Goal: Complete application form: Complete application form

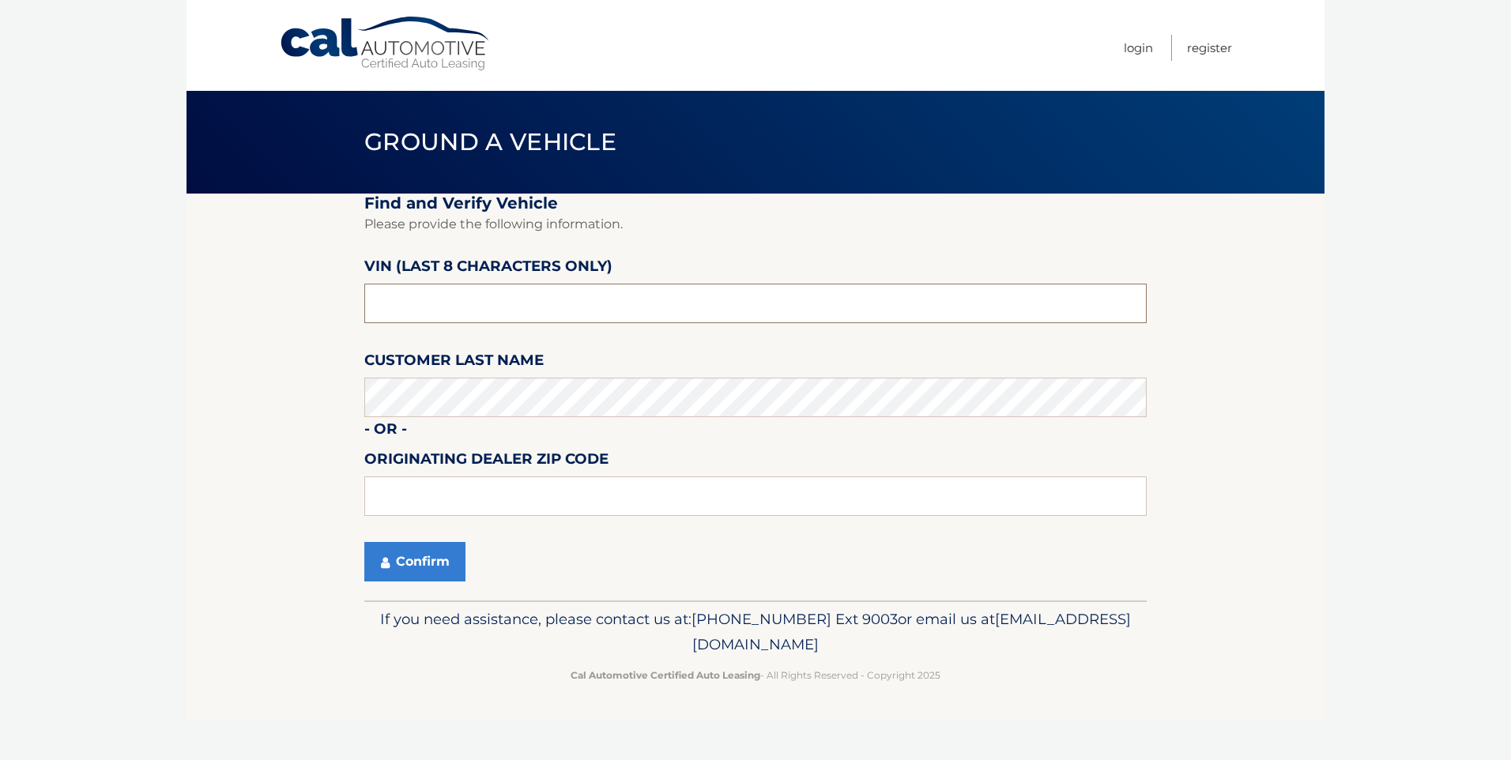
click at [1001, 315] on input "text" at bounding box center [755, 304] width 783 height 40
drag, startPoint x: 539, startPoint y: 292, endPoint x: 0, endPoint y: 258, distance: 540.3
click at [0, 258] on html "Cal Automotive Menu Login Register Ground a Vehicle" at bounding box center [755, 380] width 1511 height 760
type input "p*******"
type input "PW576546"
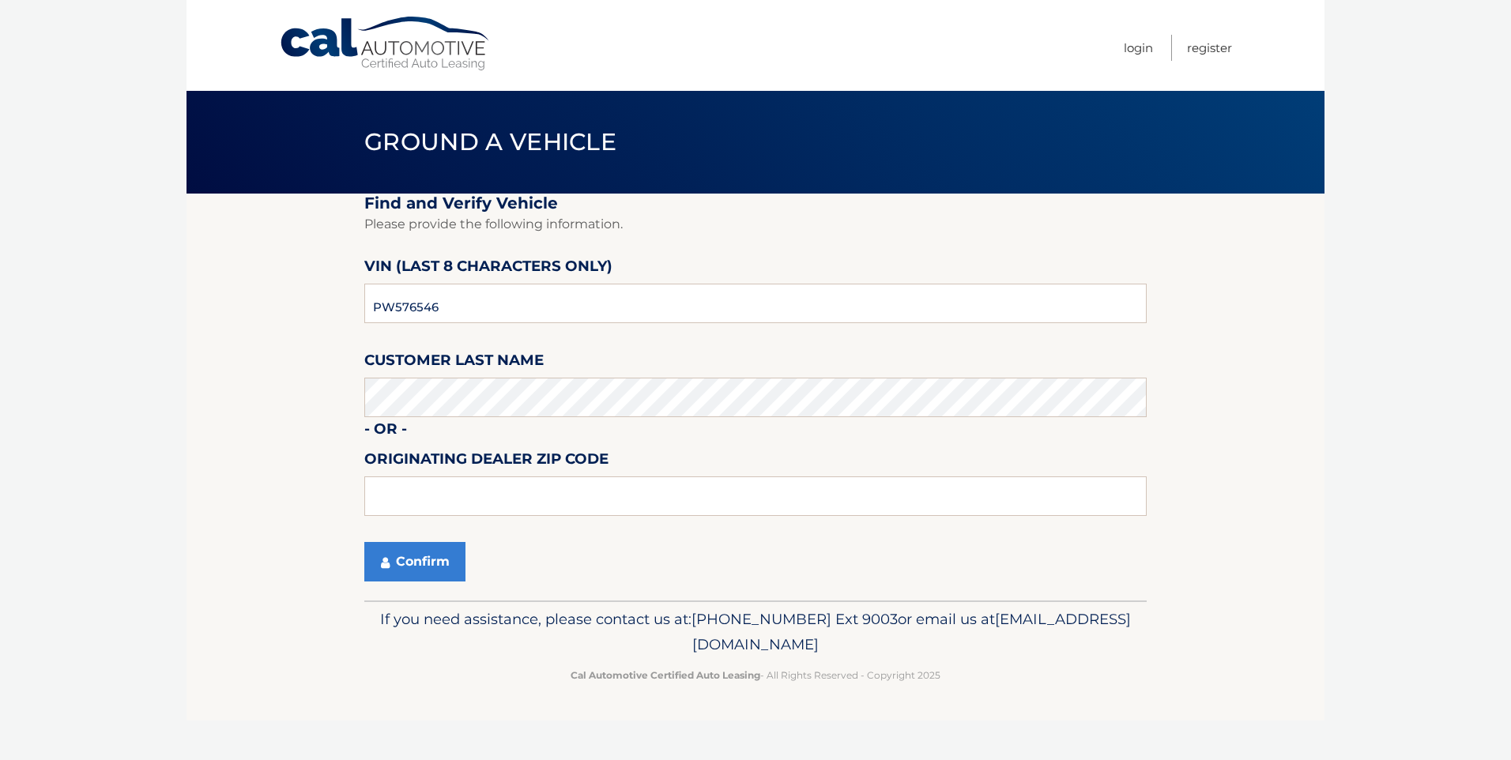
click at [509, 435] on fieldset "Find and Verify Vehicle Please provide the following information. VIN (last 8 c…" at bounding box center [755, 397] width 783 height 407
click at [416, 497] on input "text" at bounding box center [755, 497] width 783 height 40
click at [292, 480] on section "Find and Verify Vehicle Please provide the following information. VIN (last 8 c…" at bounding box center [756, 397] width 1138 height 407
click at [426, 556] on button "Confirm" at bounding box center [414, 562] width 101 height 40
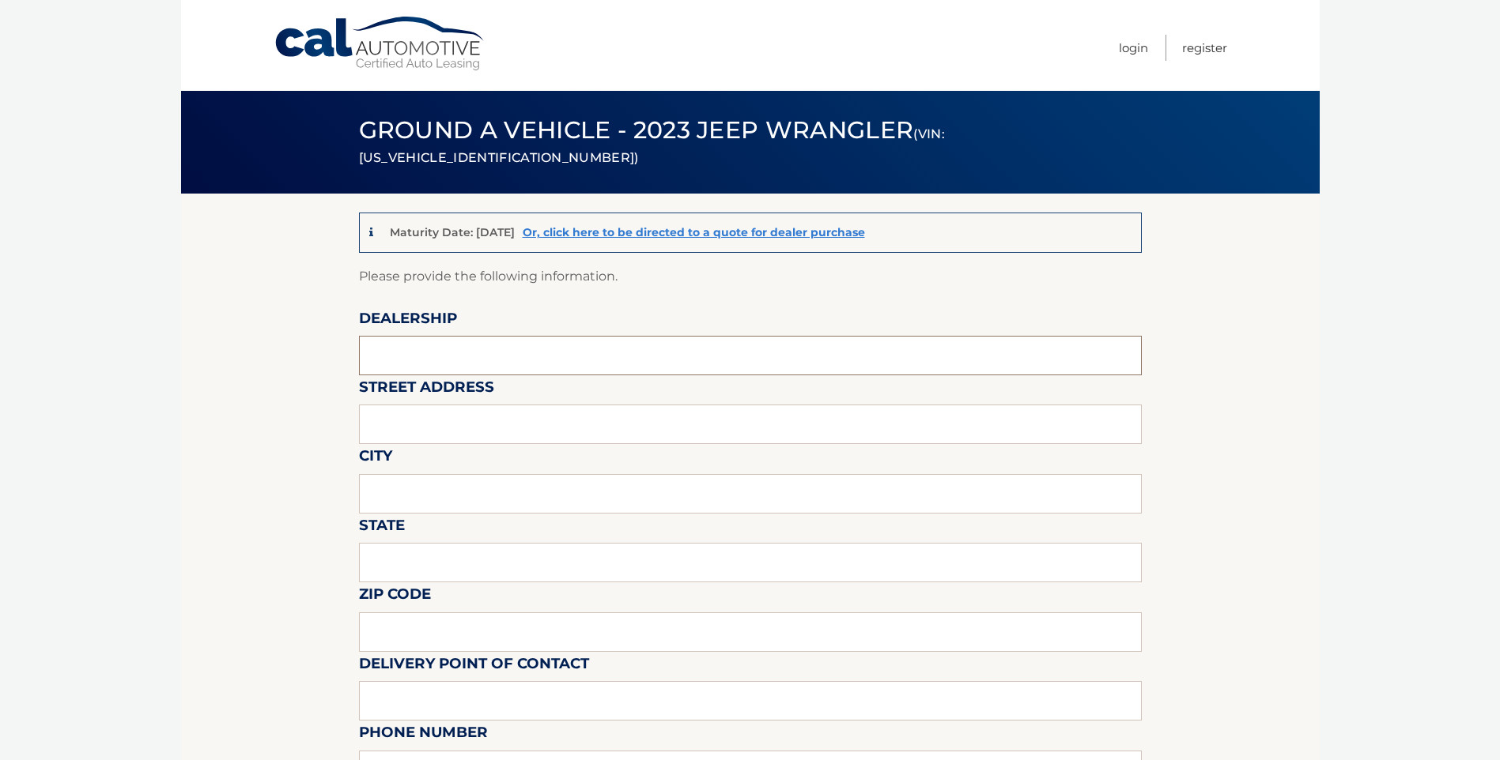
click at [481, 352] on input "text" at bounding box center [750, 356] width 783 height 40
type input "[PERSON_NAME] SAWGRASS"
type input "[STREET_ADDRESS]"
type input "TAMARAC"
type input "FL"
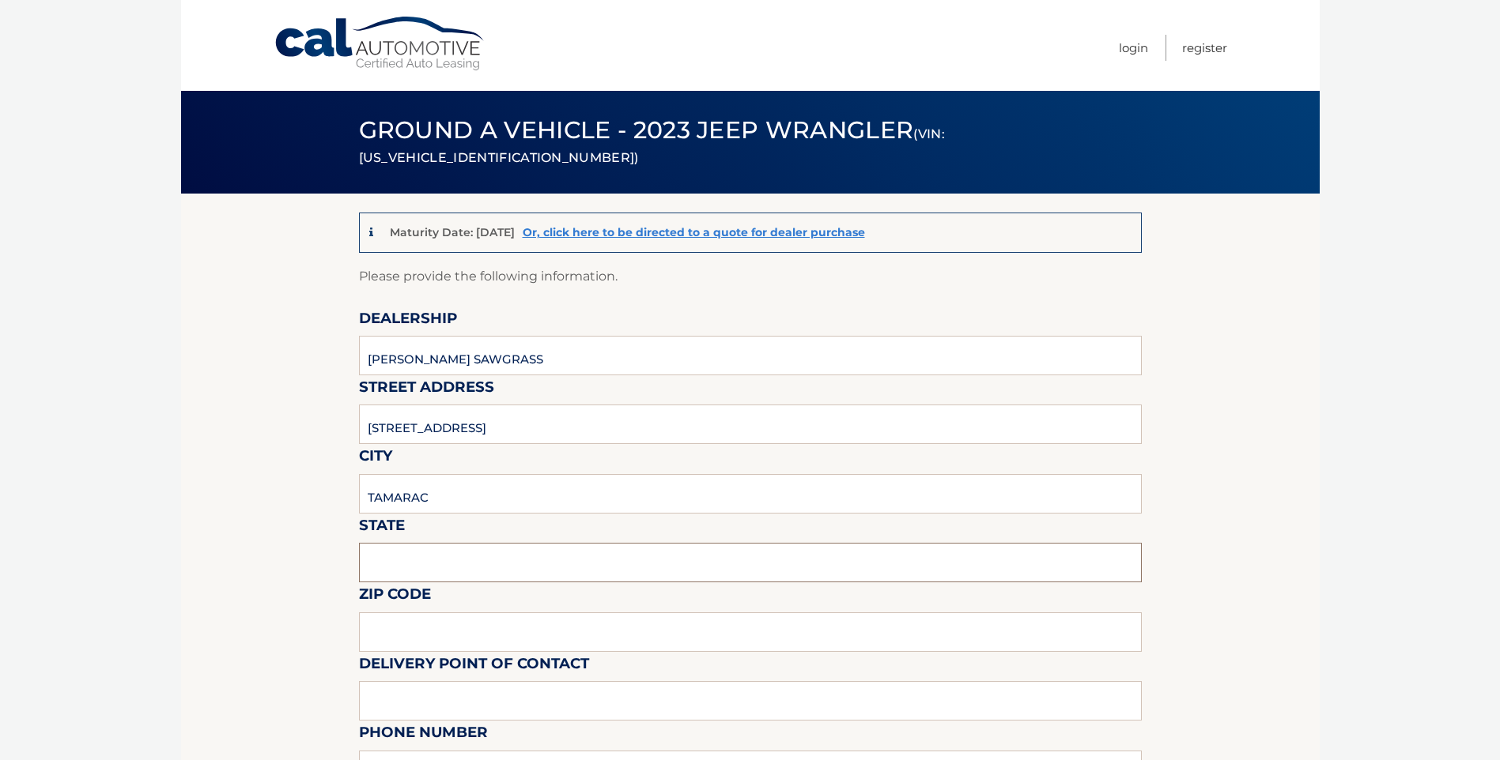
type input "33321"
type input "[PERSON_NAME]"
type input "9543792218"
type input "[EMAIL_ADDRESS][DOMAIN_NAME]"
type input "Mark Ricciardi"
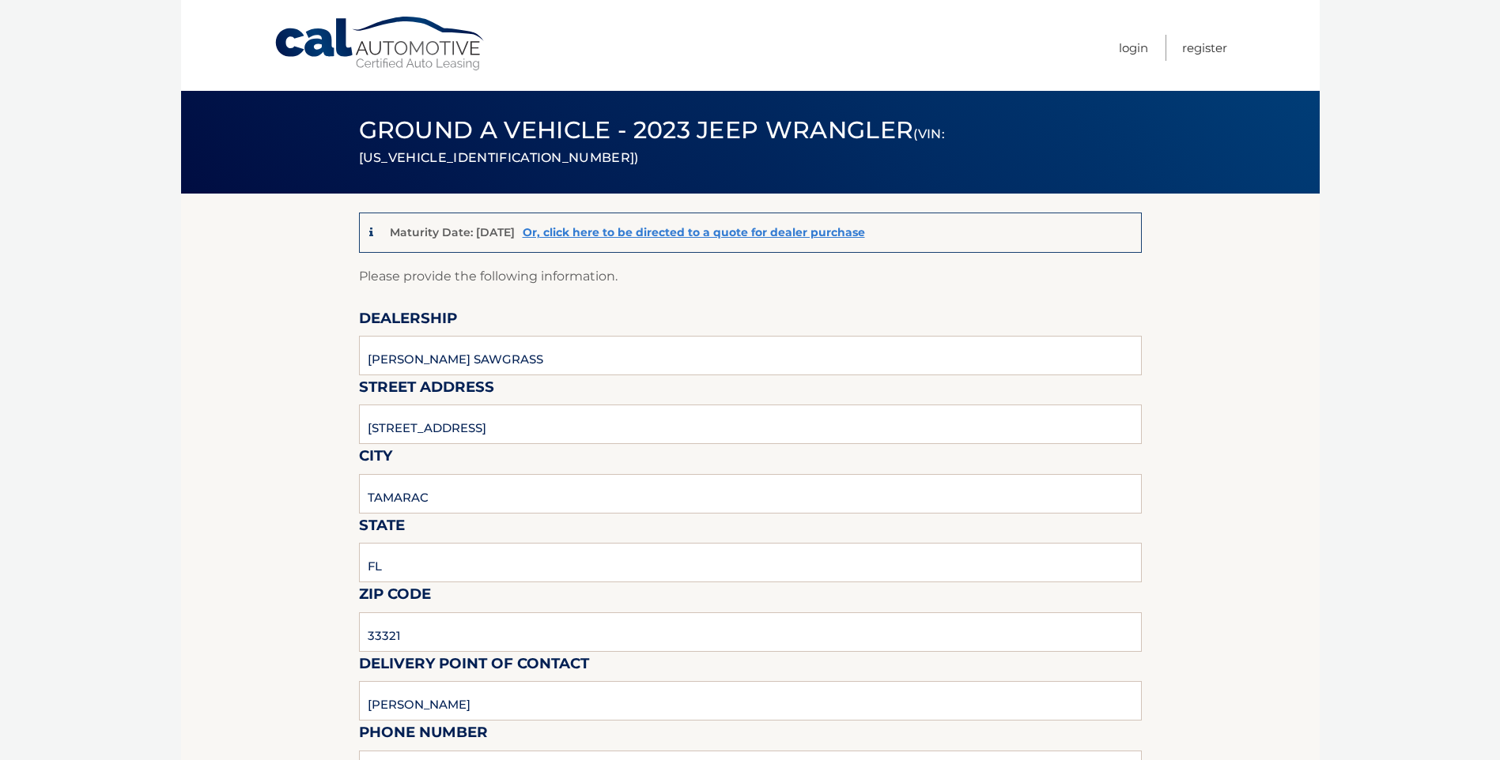
type input "9543792218"
type input "mricciardi@arrigoautogroup.com"
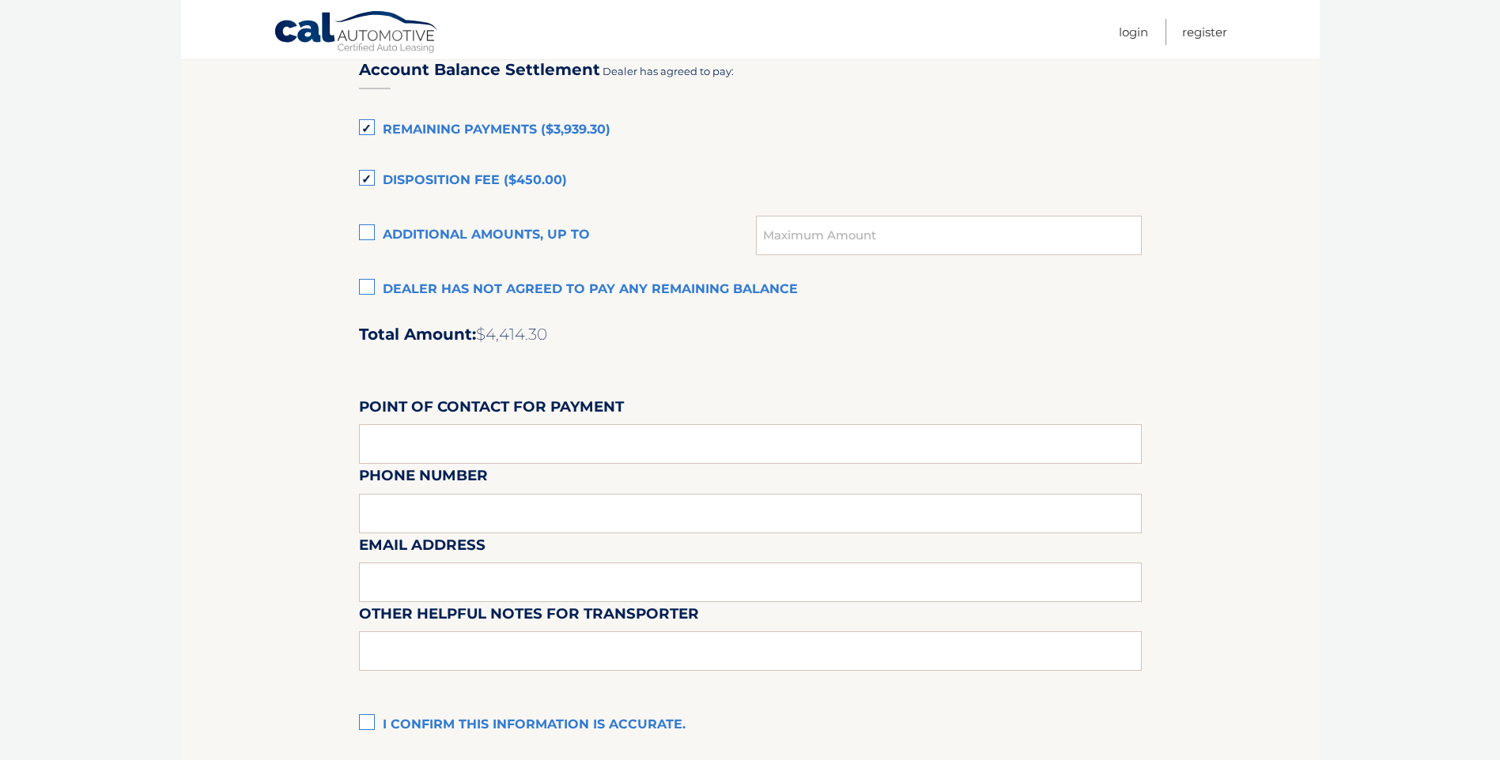
scroll to position [1028, 0]
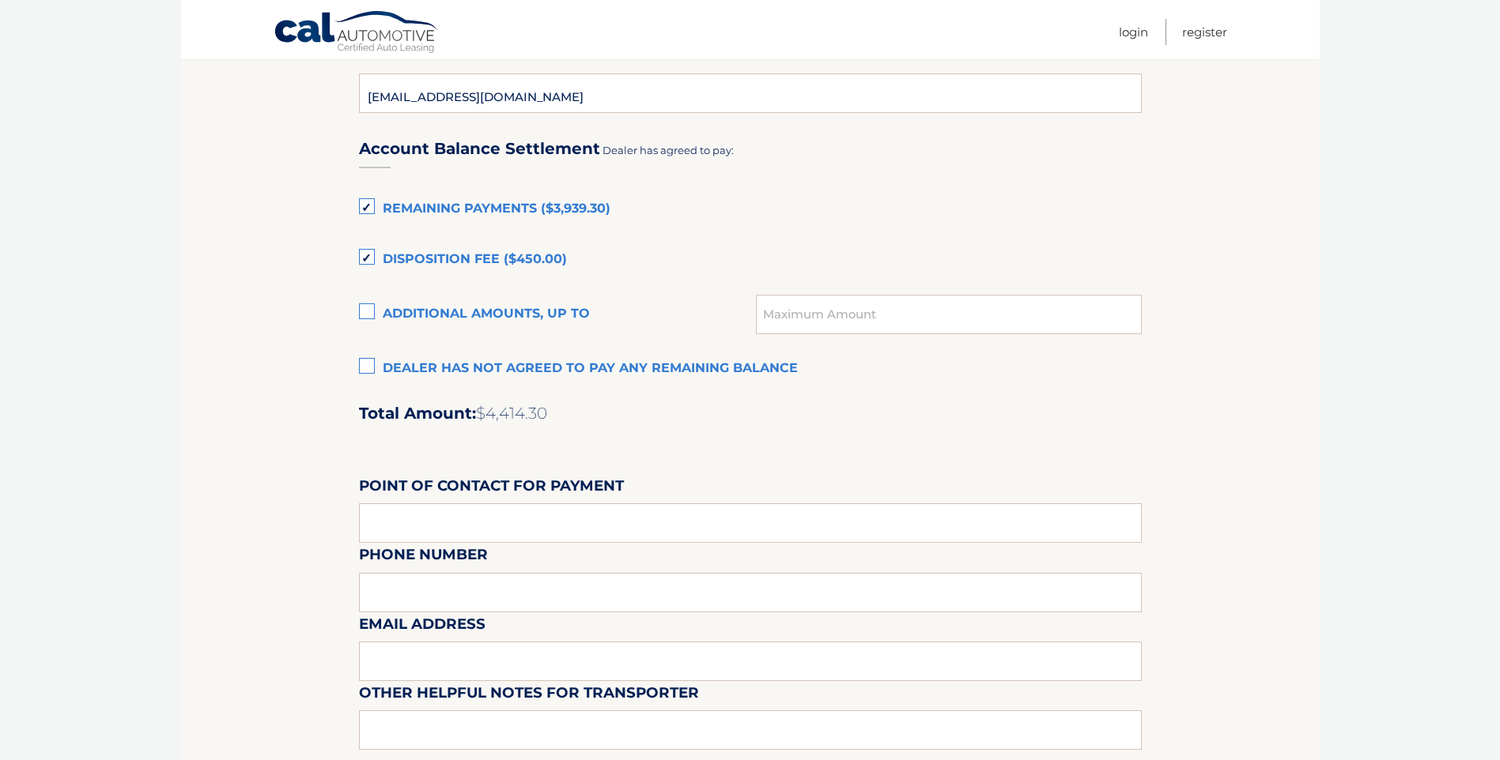
click at [363, 367] on label "Dealer has not agreed to pay any remaining balance" at bounding box center [750, 369] width 783 height 32
click at [0, 0] on input "Dealer has not agreed to pay any remaining balance" at bounding box center [0, 0] width 0 height 0
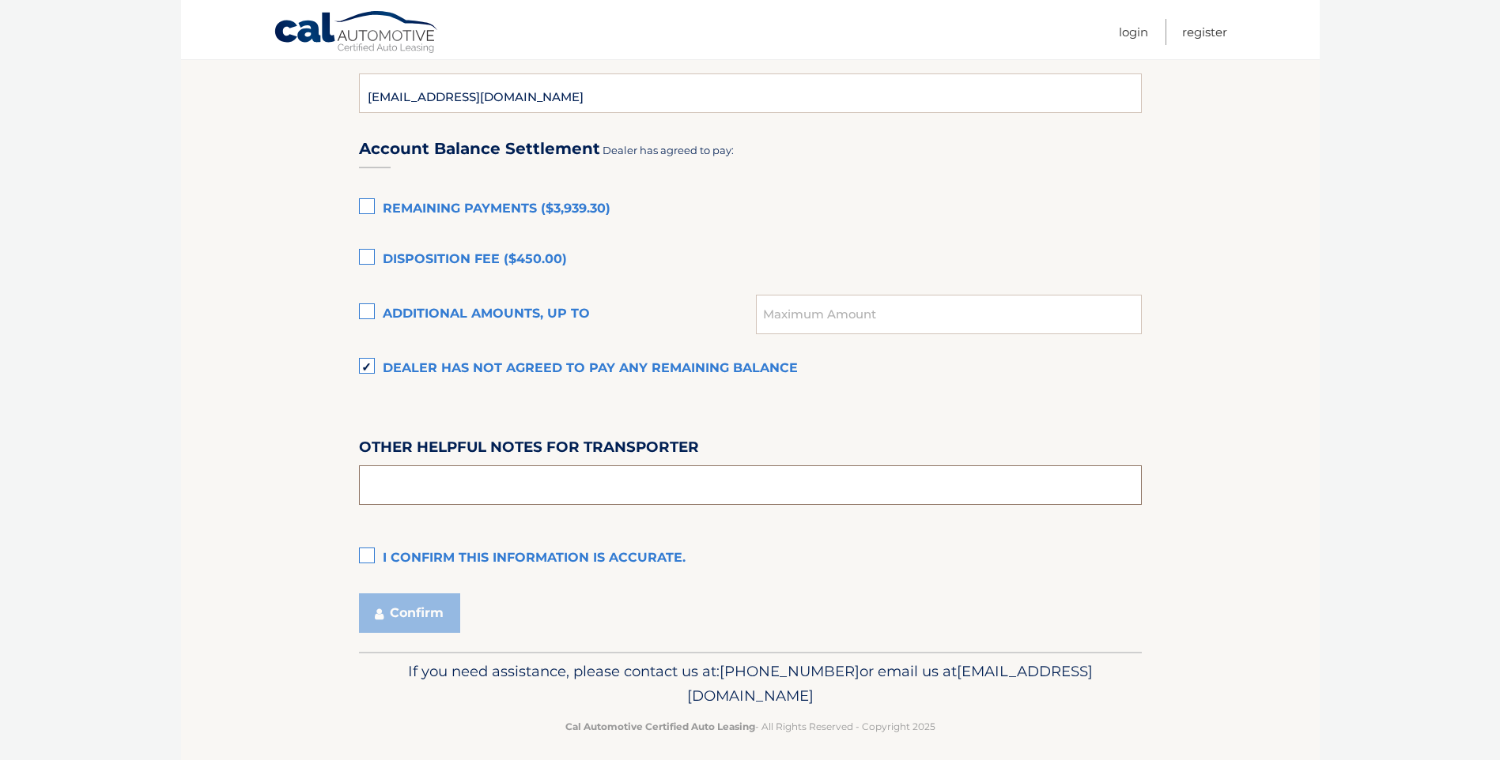
click at [480, 489] on input "text" at bounding box center [750, 486] width 783 height 40
click at [374, 562] on label "I confirm this information is accurate." at bounding box center [750, 559] width 783 height 32
click at [0, 0] on input "I confirm this information is accurate." at bounding box center [0, 0] width 0 height 0
click at [417, 612] on button "Confirm" at bounding box center [409, 614] width 101 height 40
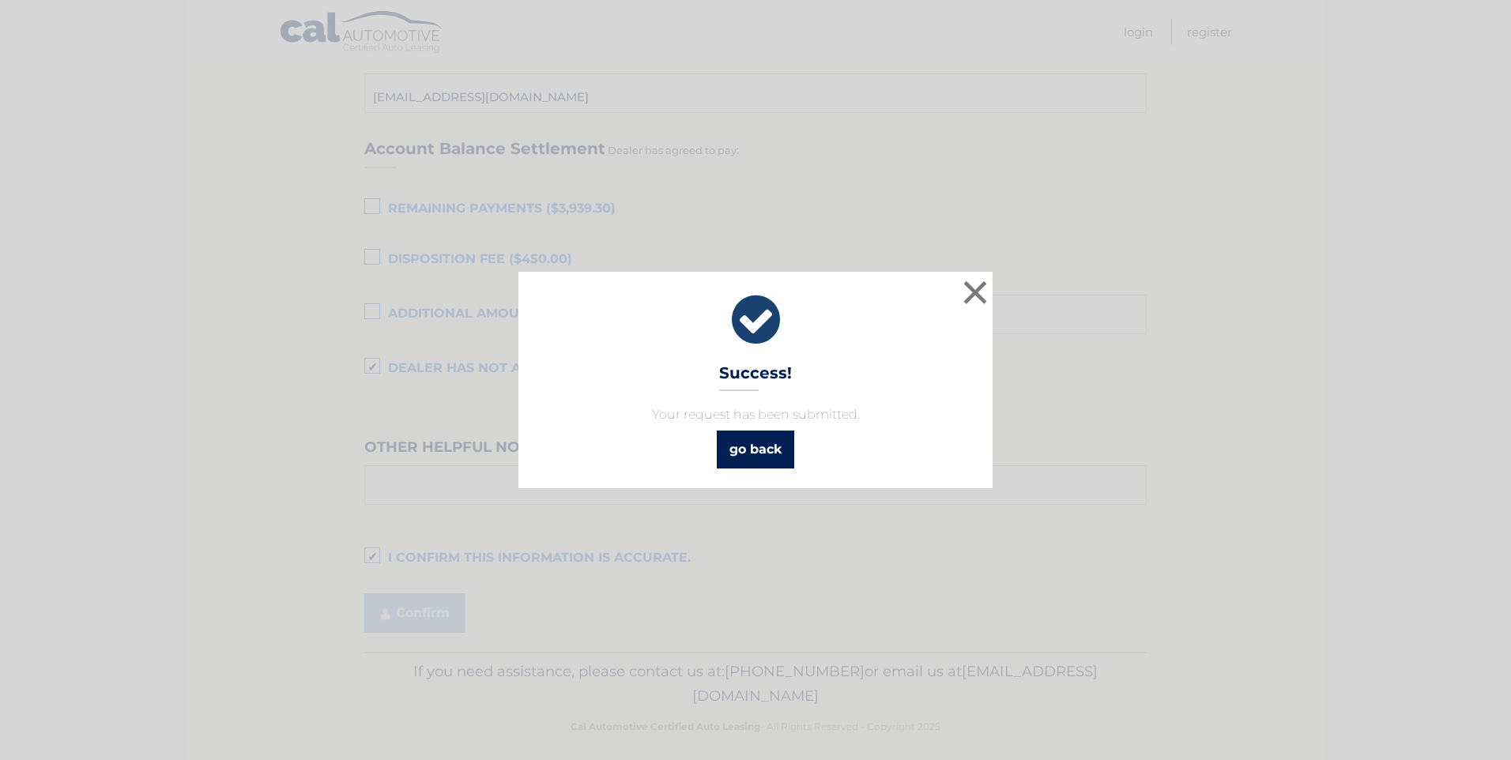
click at [753, 451] on link "go back" at bounding box center [755, 450] width 77 height 38
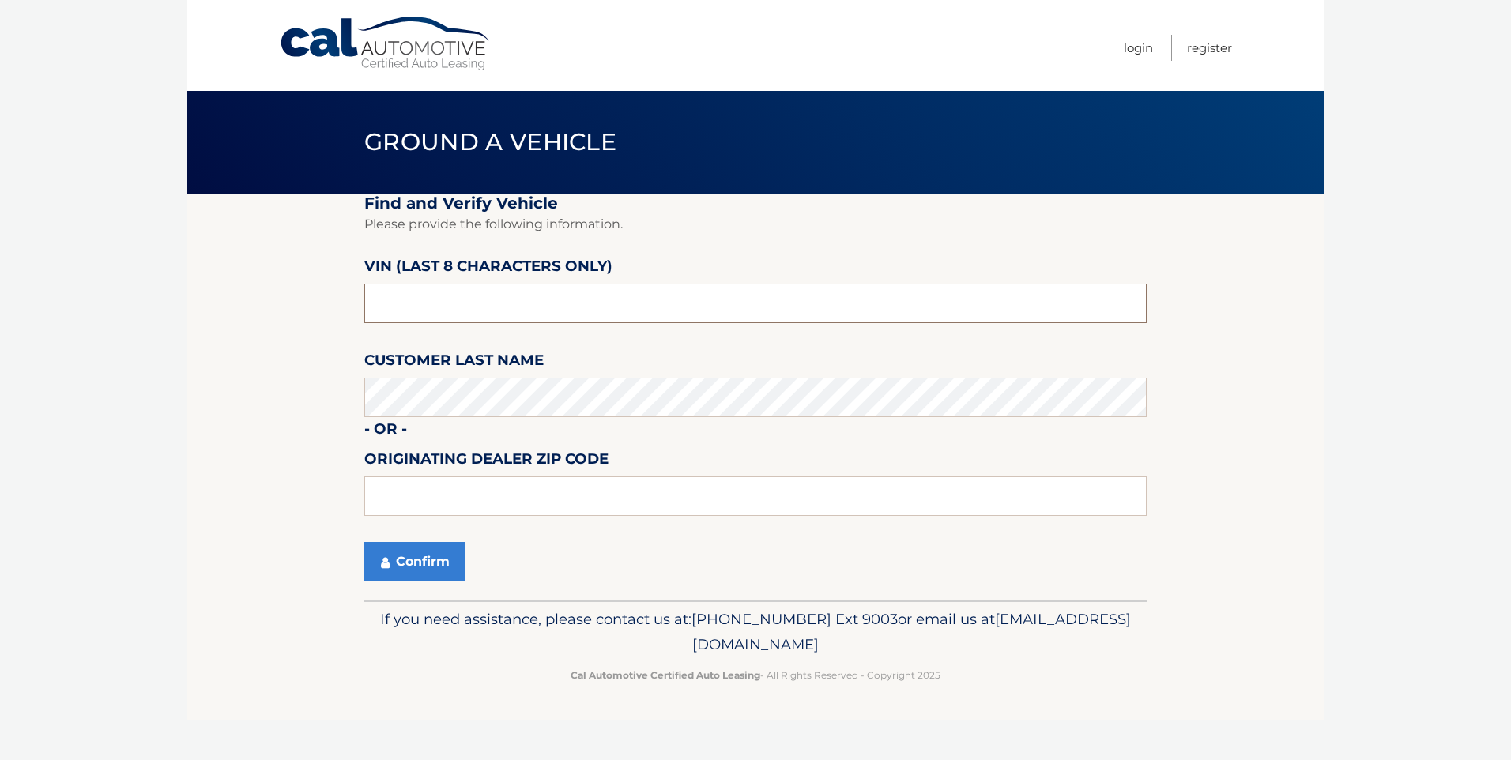
click at [609, 311] on input "text" at bounding box center [755, 304] width 783 height 40
click at [422, 315] on input "text" at bounding box center [755, 304] width 783 height 40
type input "N8593001"
click at [409, 575] on button "Confirm" at bounding box center [414, 562] width 101 height 40
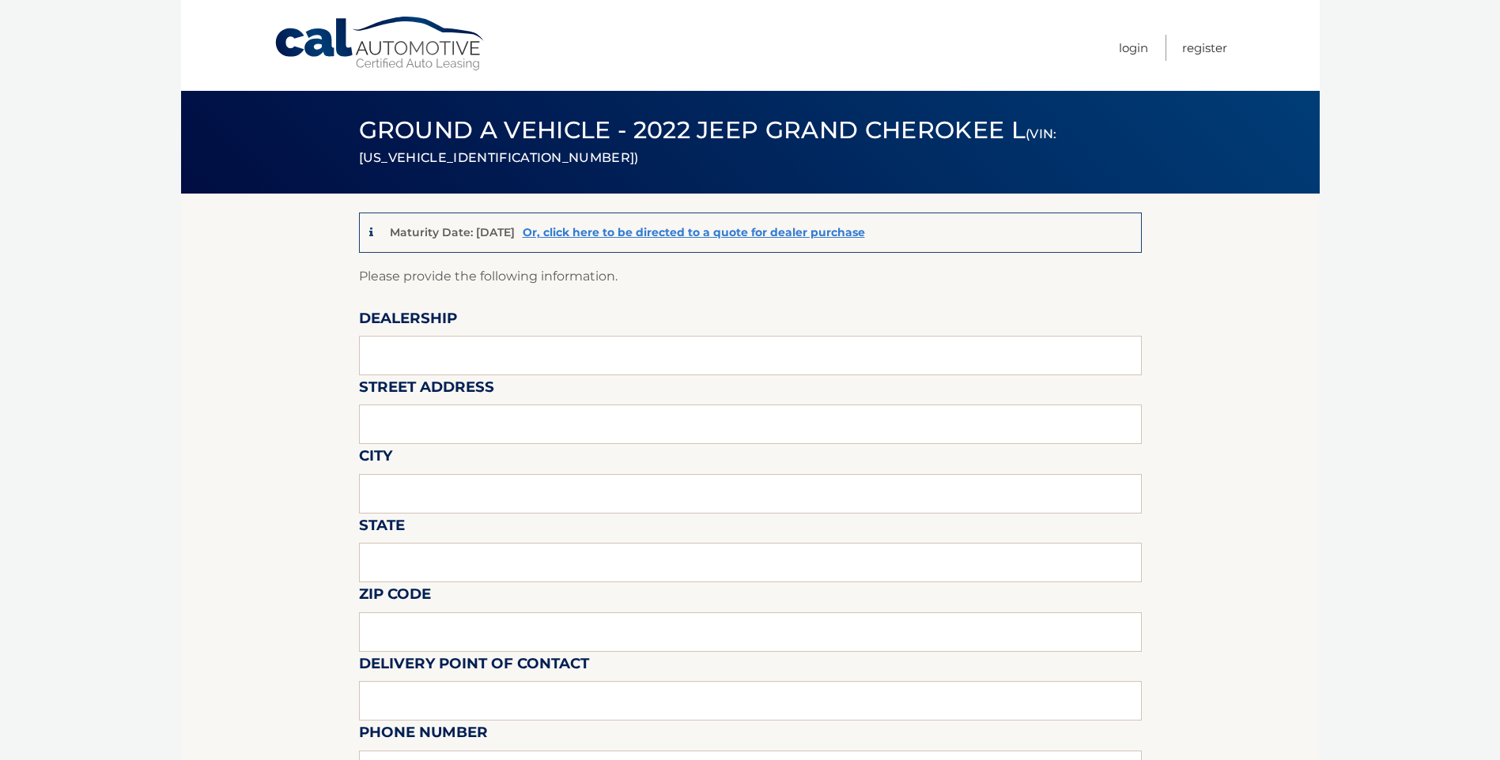
click at [542, 345] on input "text" at bounding box center [750, 356] width 783 height 40
type input "[PERSON_NAME] SAWGRASS"
type input "[STREET_ADDRESS]"
type input "TAMARAC"
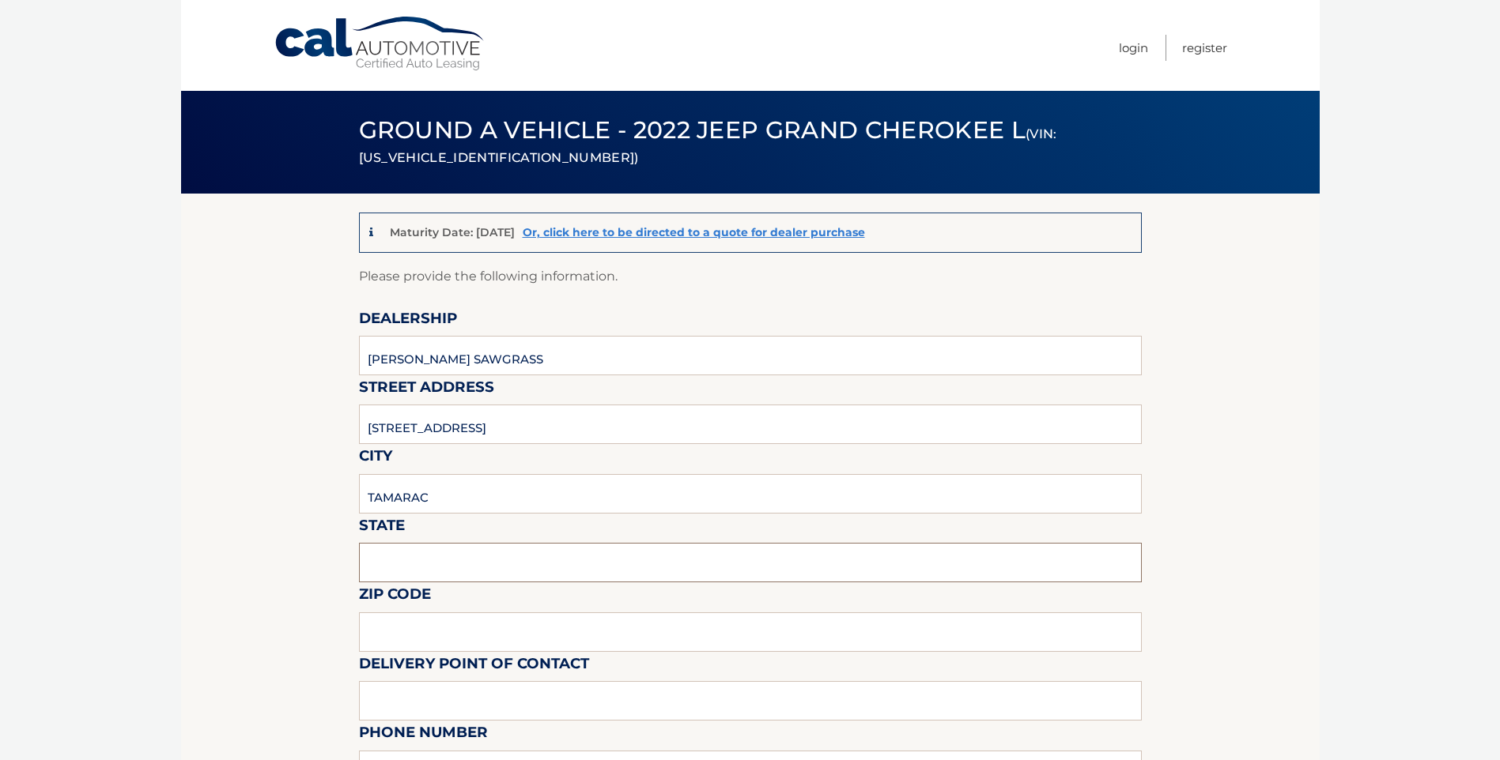
type input "FL"
type input "33321"
type input "Mark Ricciardi"
type input "9543792218"
type input "mricciardi@arrigoautogroup.com"
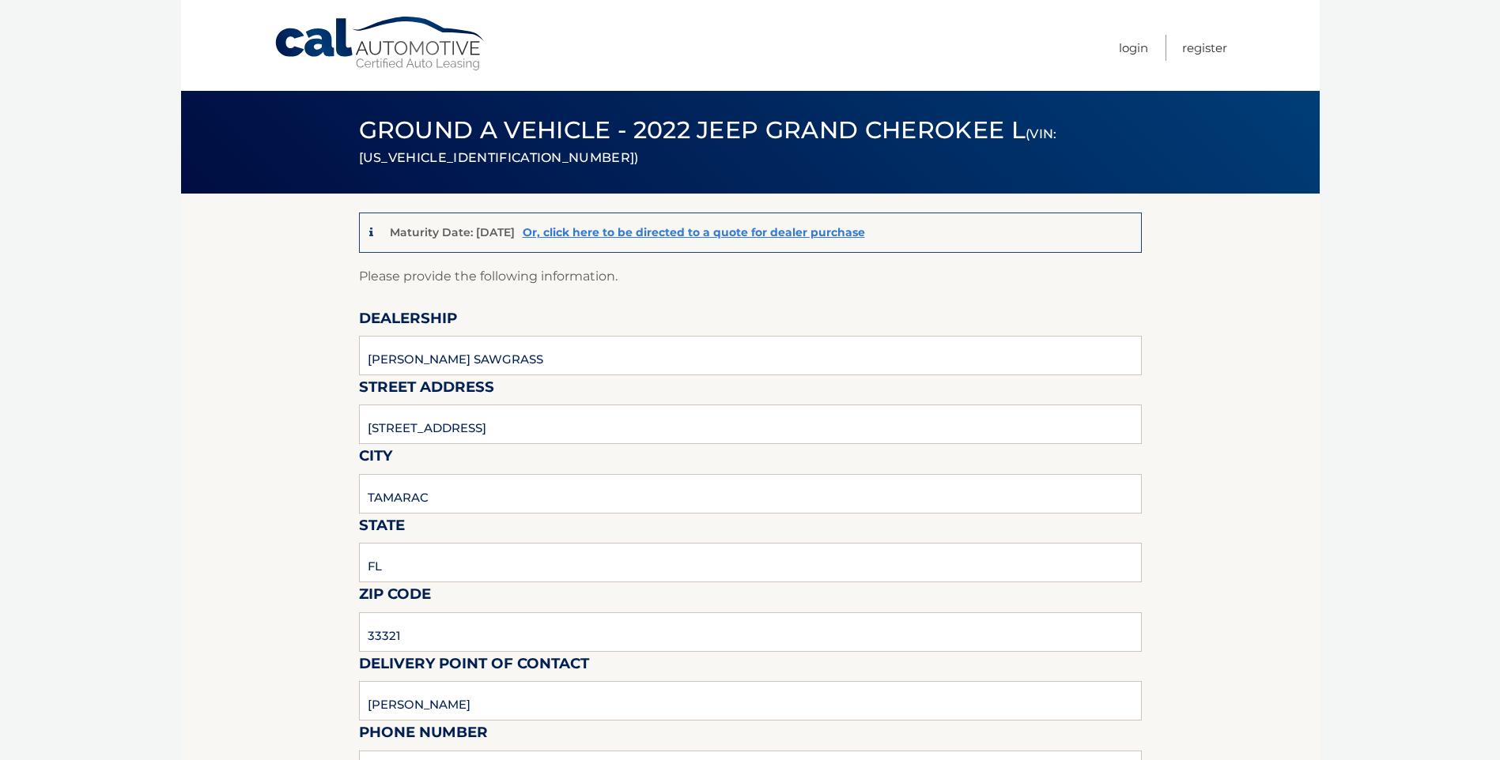
type input "Mark Ricciardi"
type input "9543792218"
type input "mricciardi@arrigoautogroup.com"
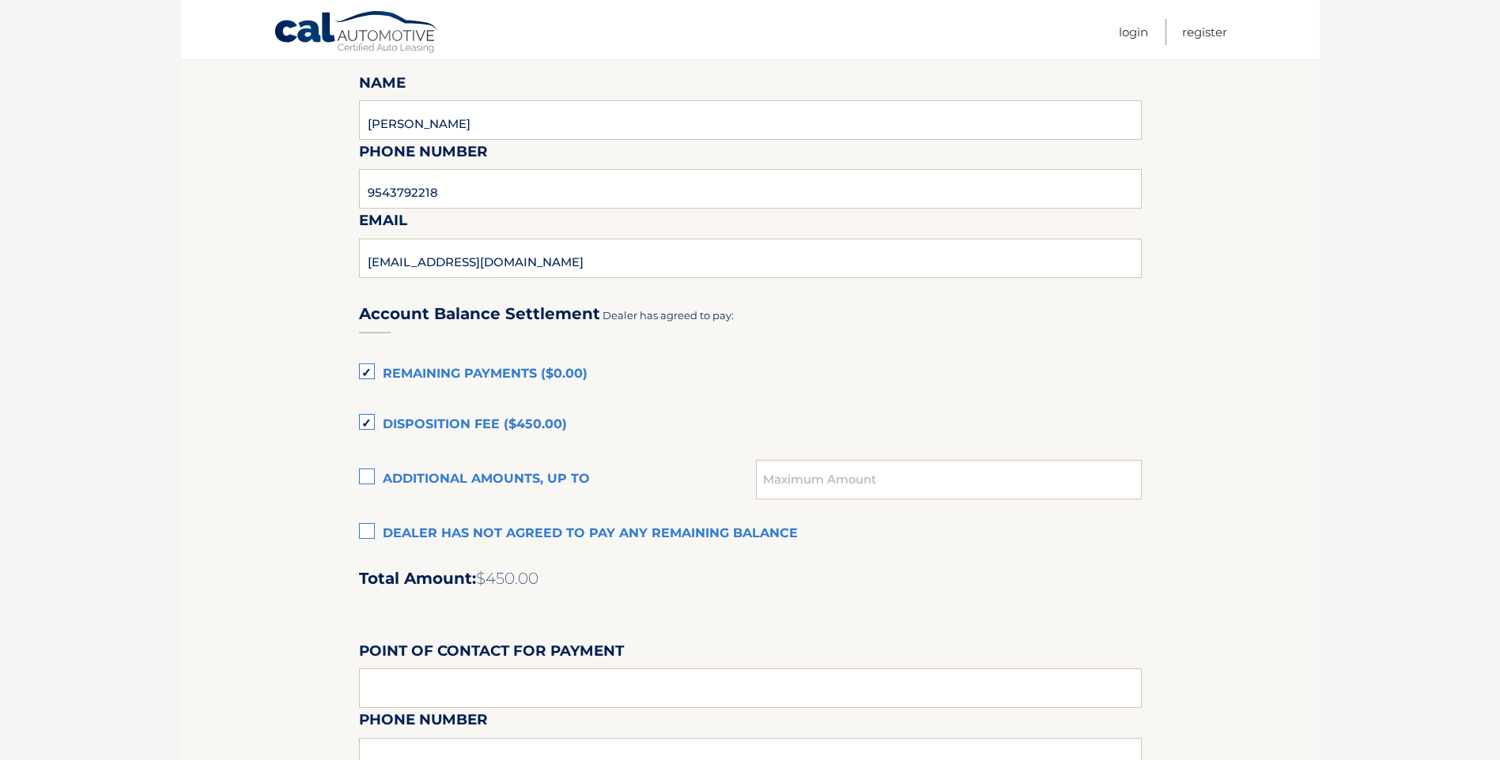
scroll to position [1028, 0]
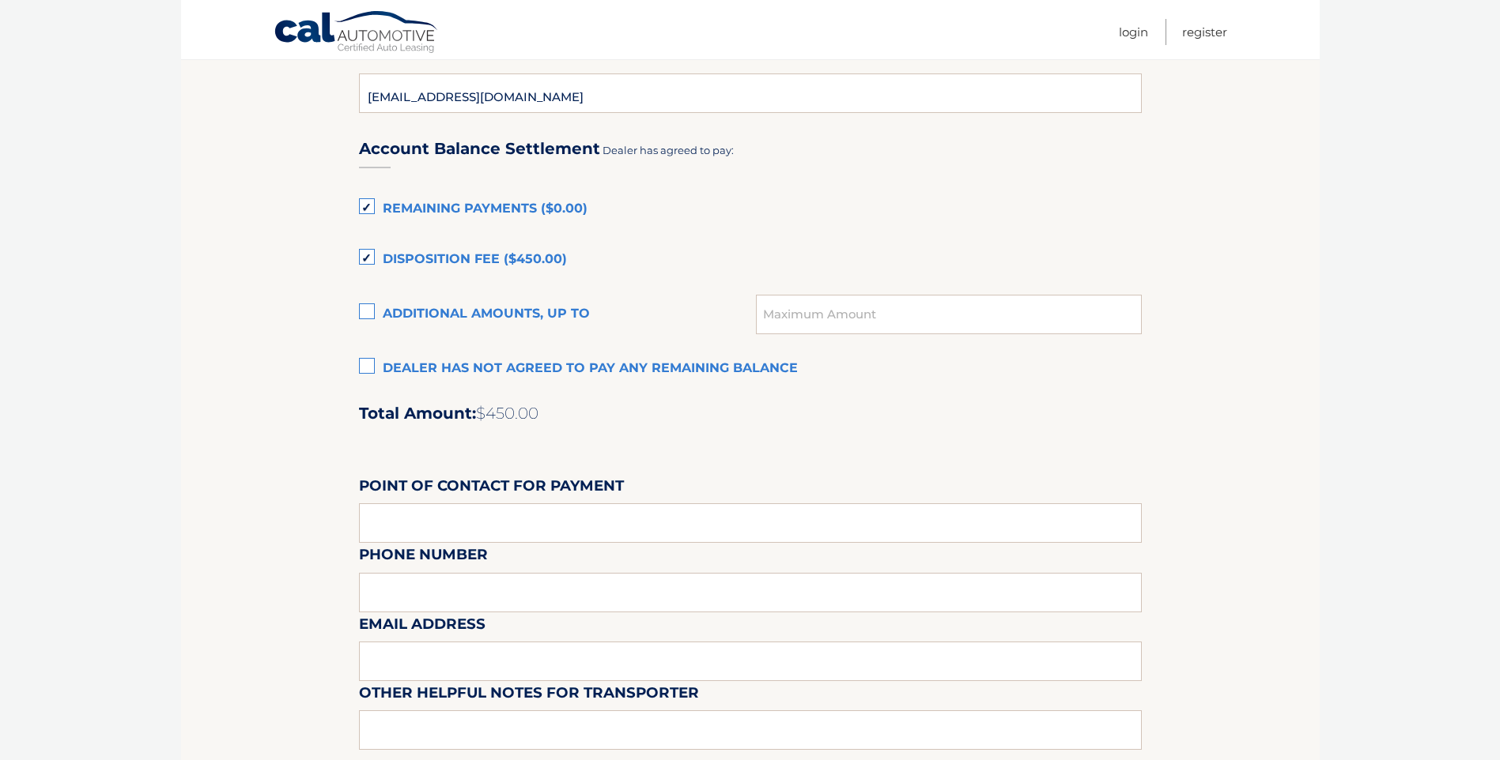
click at [384, 204] on label "Remaining Payments ($0.00)" at bounding box center [750, 210] width 783 height 32
click at [0, 0] on input "Remaining Payments ($0.00)" at bounding box center [0, 0] width 0 height 0
click at [373, 255] on label "Disposition Fee ($450.00)" at bounding box center [750, 260] width 783 height 32
click at [0, 0] on input "Disposition Fee ($450.00)" at bounding box center [0, 0] width 0 height 0
click at [368, 357] on label "Dealer has not agreed to pay any remaining balance" at bounding box center [750, 369] width 783 height 32
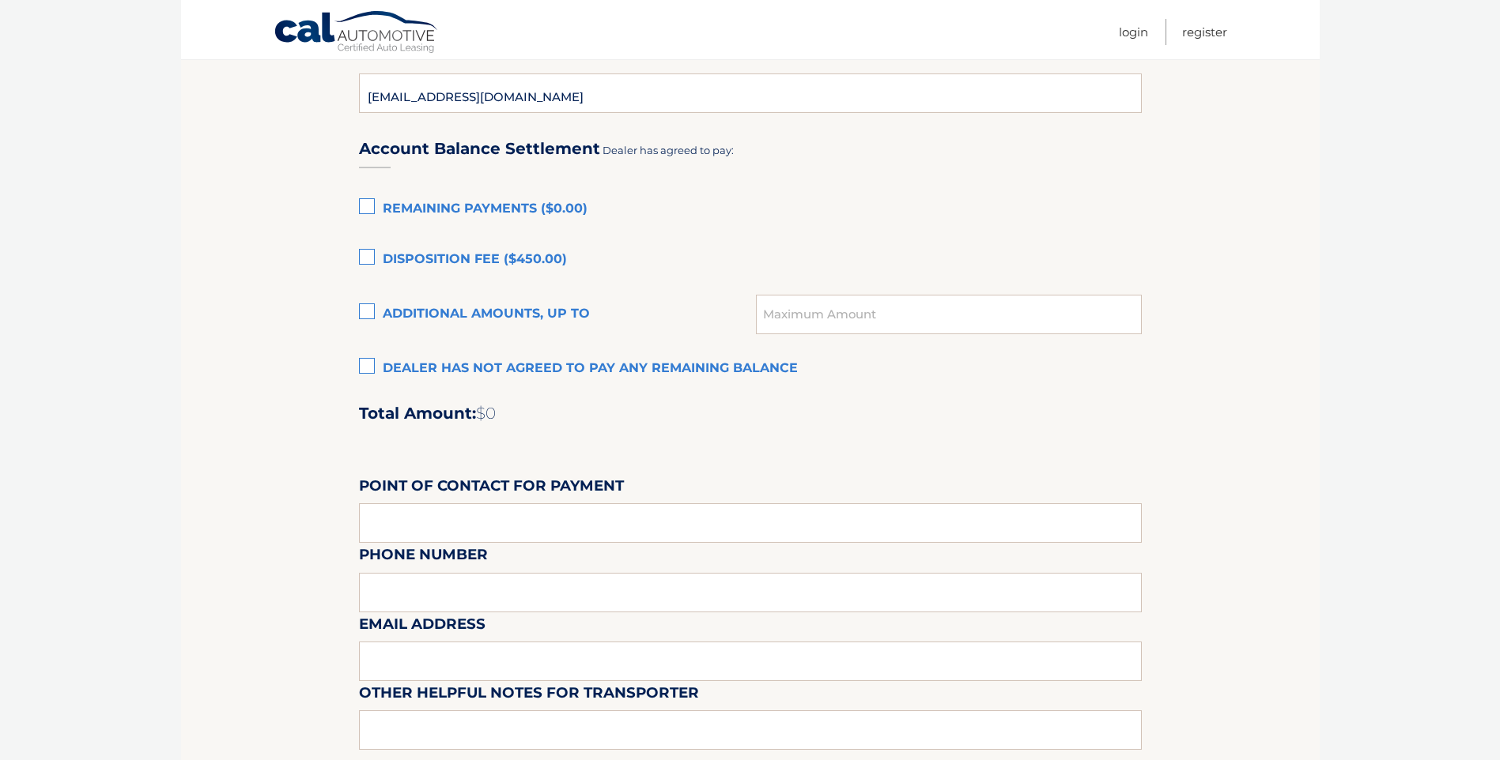
click at [0, 0] on input "Dealer has not agreed to pay any remaining balance" at bounding box center [0, 0] width 0 height 0
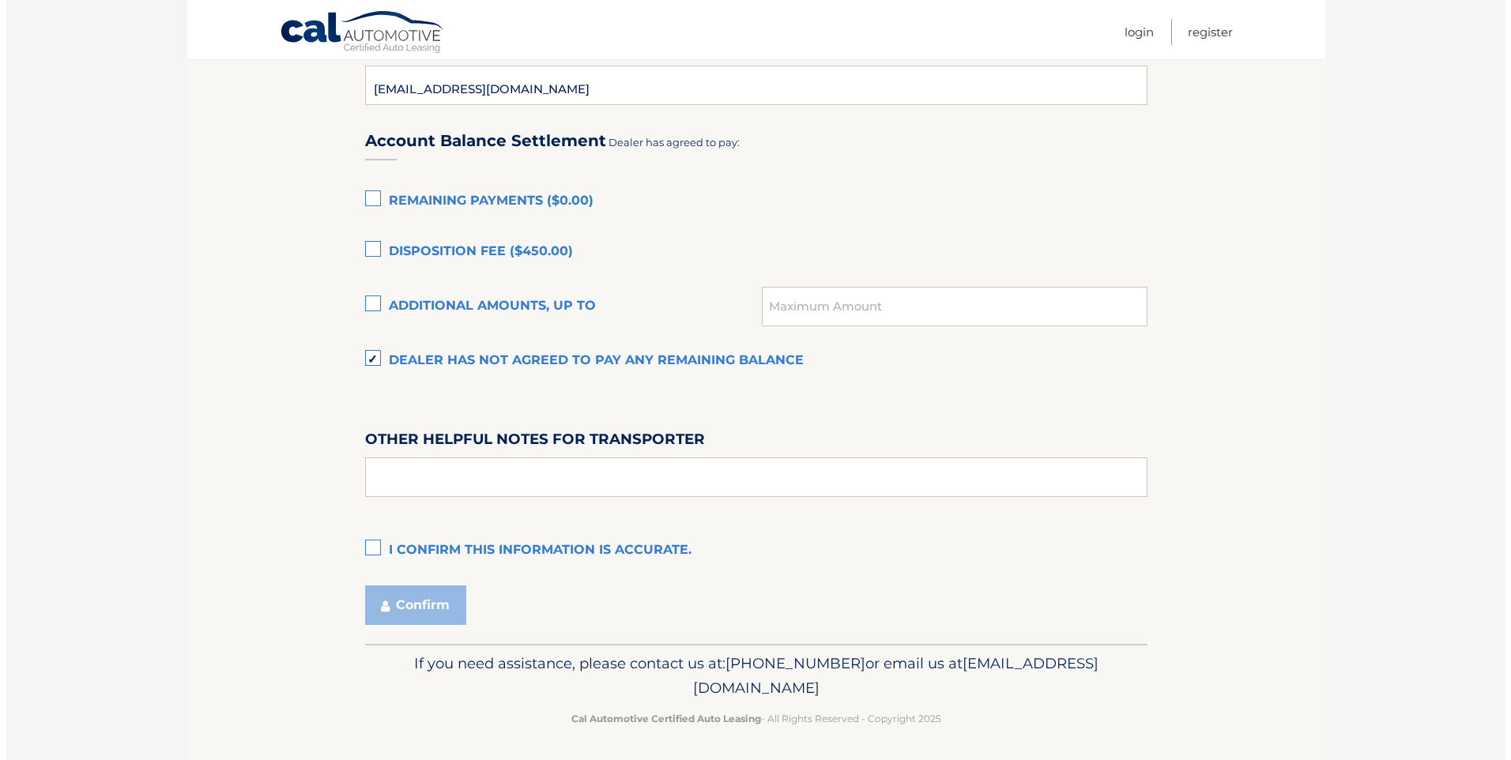
scroll to position [1040, 0]
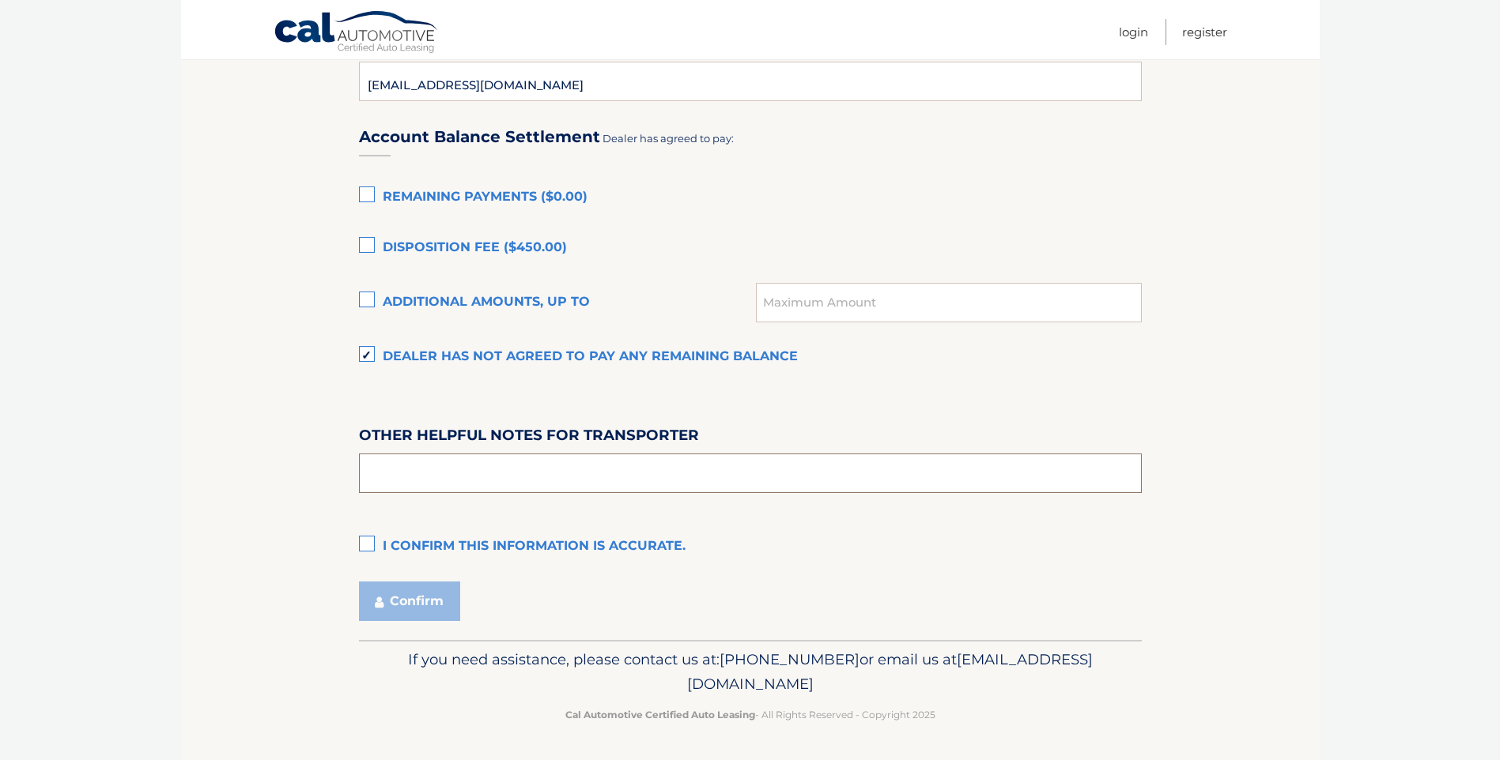
click at [519, 464] on input "text" at bounding box center [750, 474] width 783 height 40
click at [375, 544] on label "I confirm this information is accurate." at bounding box center [750, 547] width 783 height 32
click at [0, 0] on input "I confirm this information is accurate." at bounding box center [0, 0] width 0 height 0
click at [419, 608] on button "Confirm" at bounding box center [409, 602] width 101 height 40
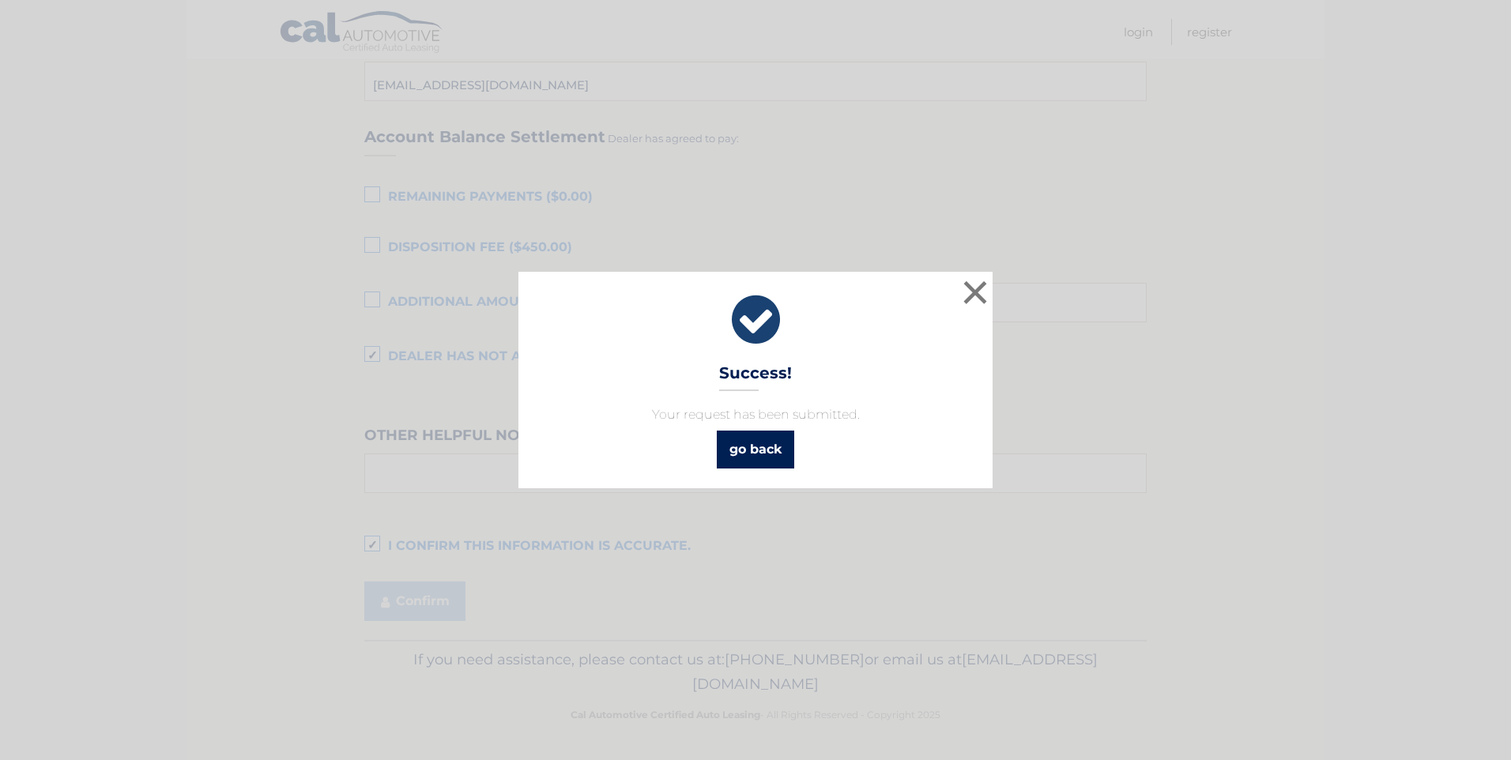
click at [756, 453] on link "go back" at bounding box center [755, 450] width 77 height 38
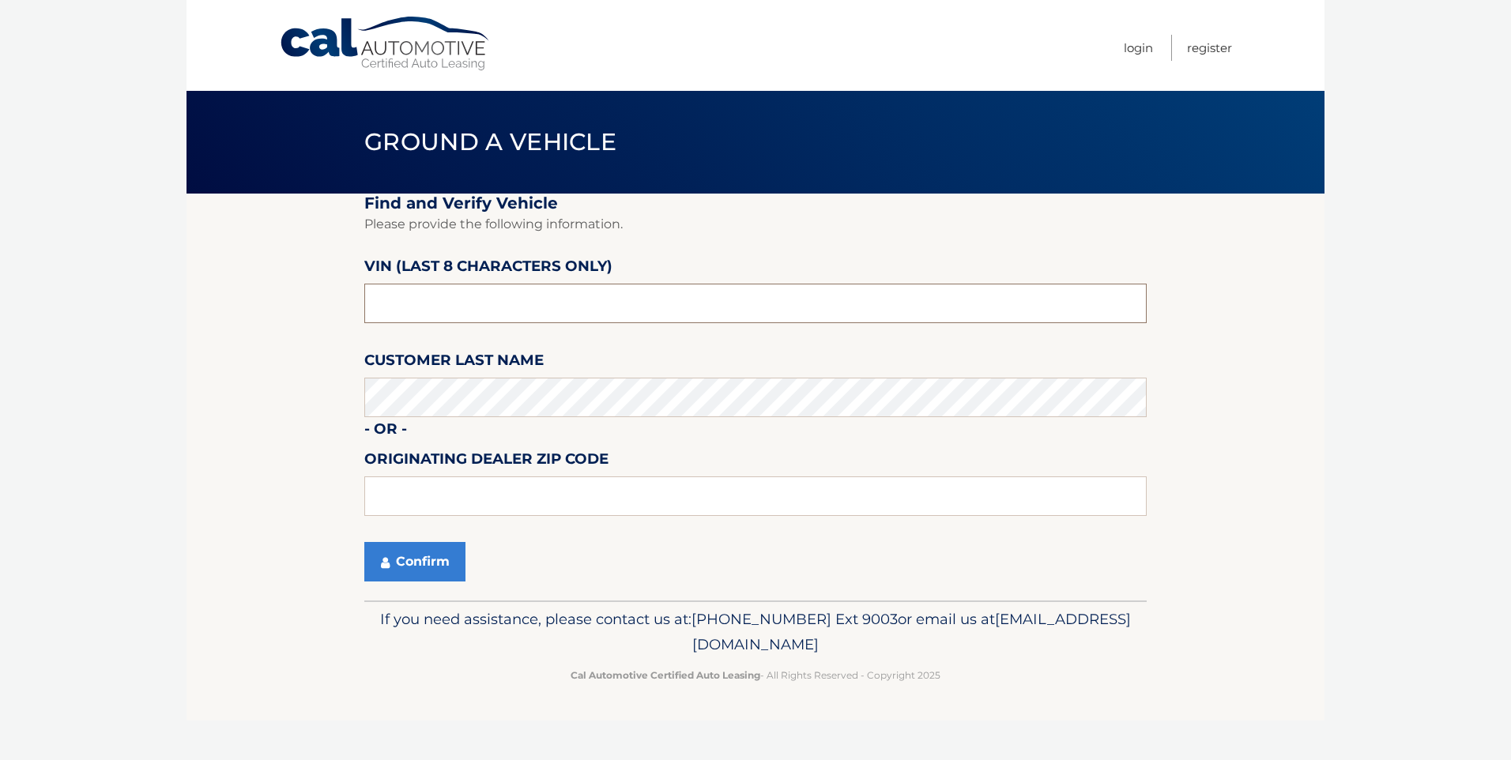
click at [406, 309] on input "text" at bounding box center [755, 304] width 783 height 40
type input "C*******"
type input "NC202922"
click at [431, 549] on button "Confirm" at bounding box center [414, 562] width 101 height 40
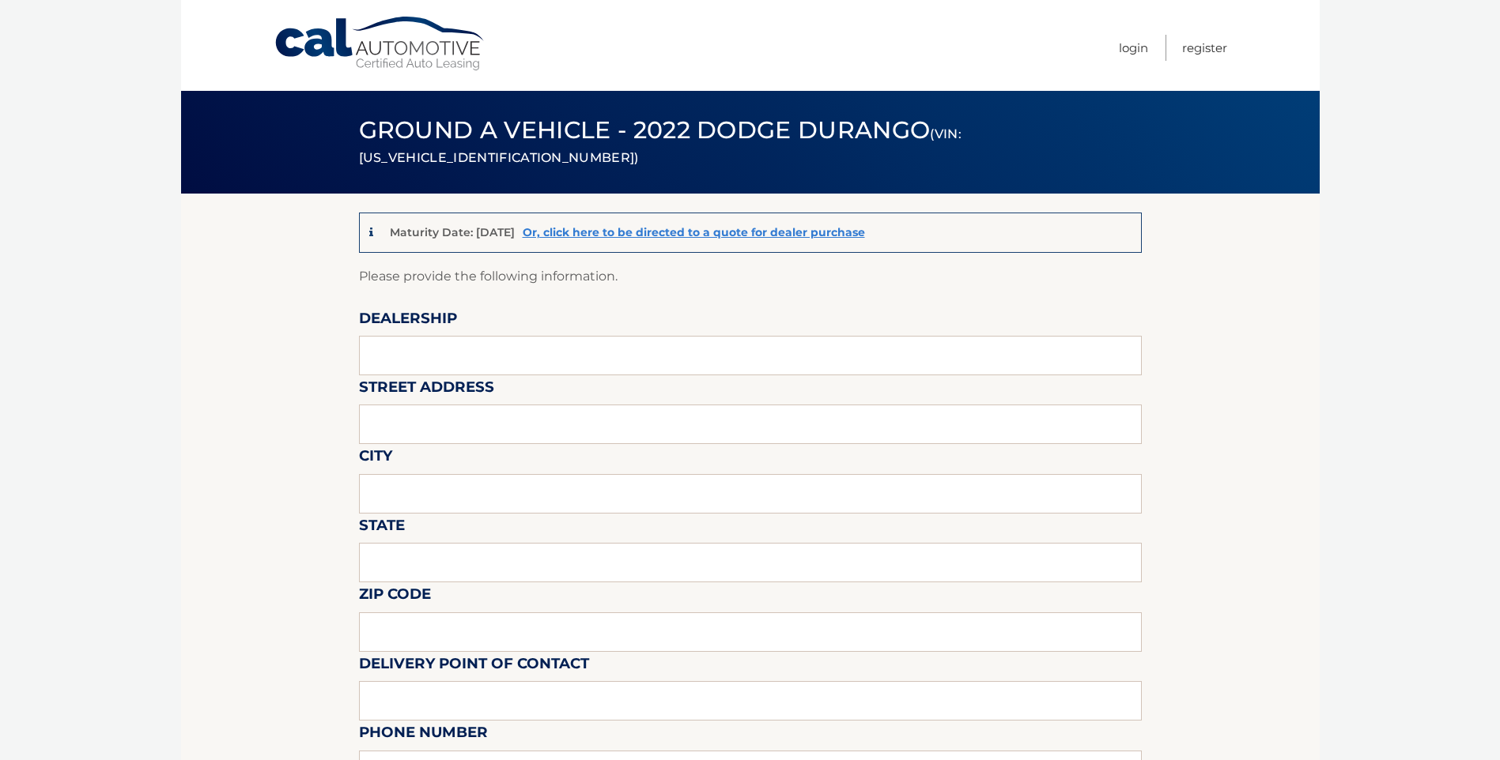
drag, startPoint x: 326, startPoint y: 369, endPoint x: 373, endPoint y: 357, distance: 48.3
click at [422, 349] on input "text" at bounding box center [750, 356] width 783 height 40
type input "ARRIGO SAWGRASS"
type input "59010 MADISON AVE"
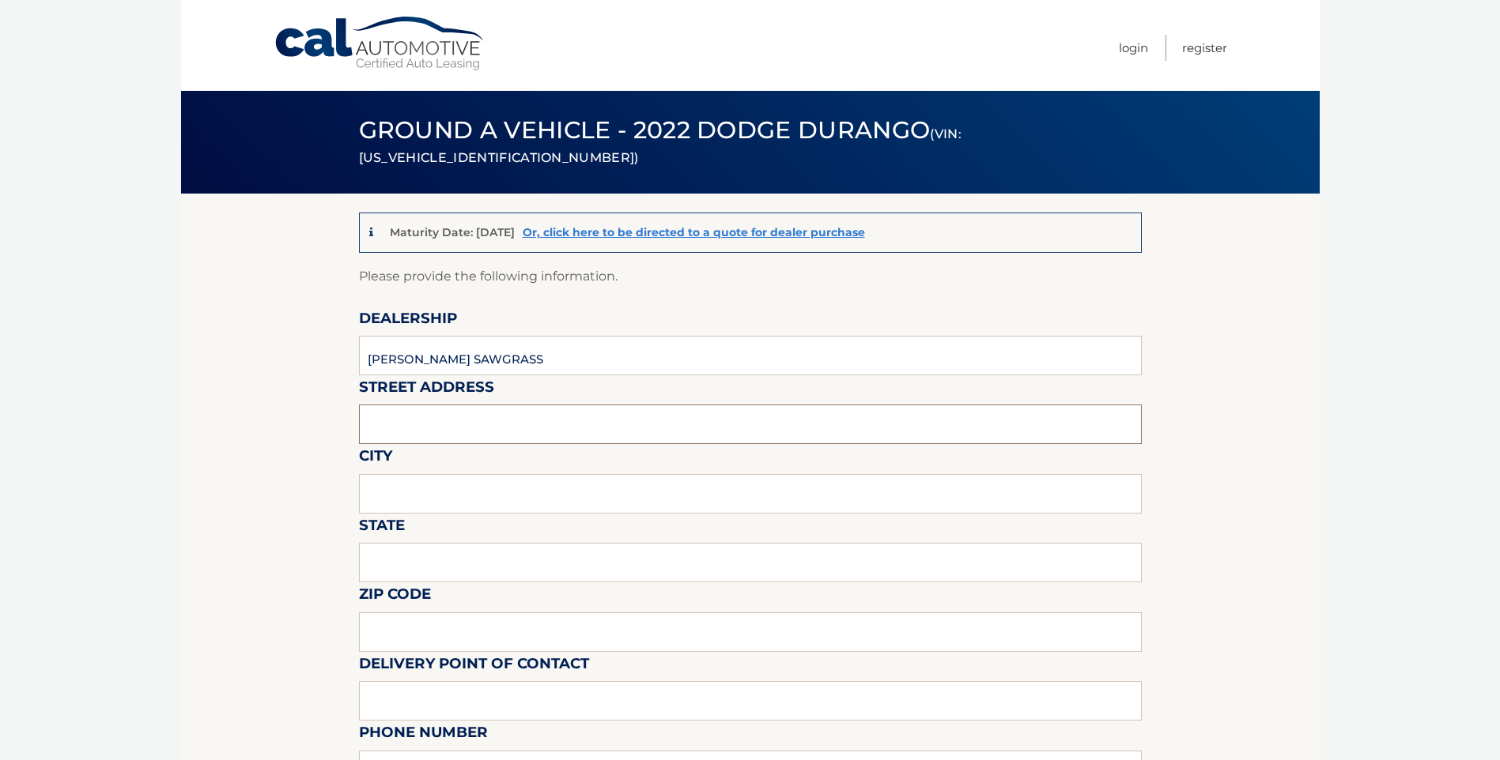
type input "TAMARAC"
type input "FL"
type input "33321"
type input "Mark Ricciardi"
type input "9543792218"
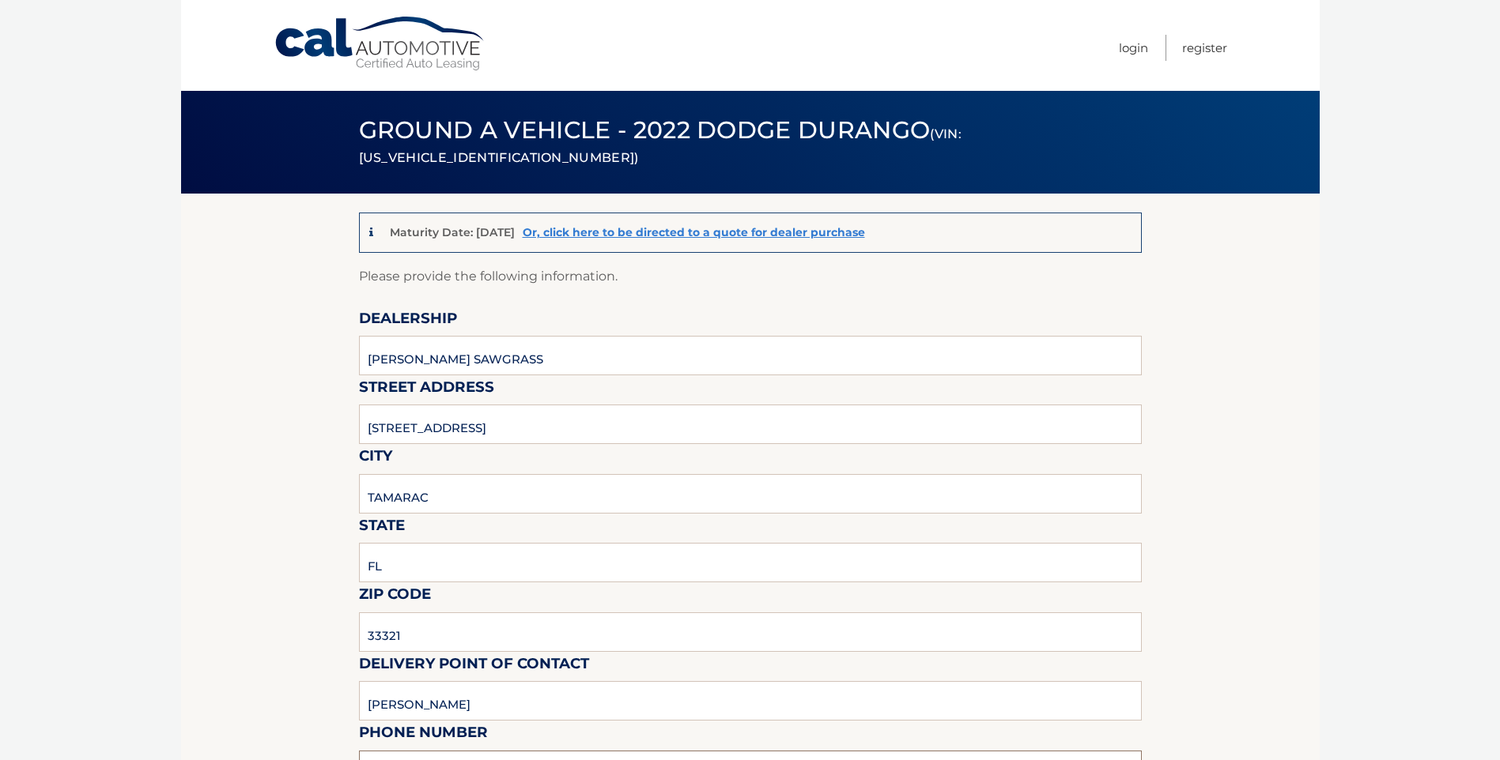
type input "mricciardi@arrigoautogroup.com"
type input "Mark Ricciardi"
type input "9543792218"
type input "mricciardi@arrigoautogroup.com"
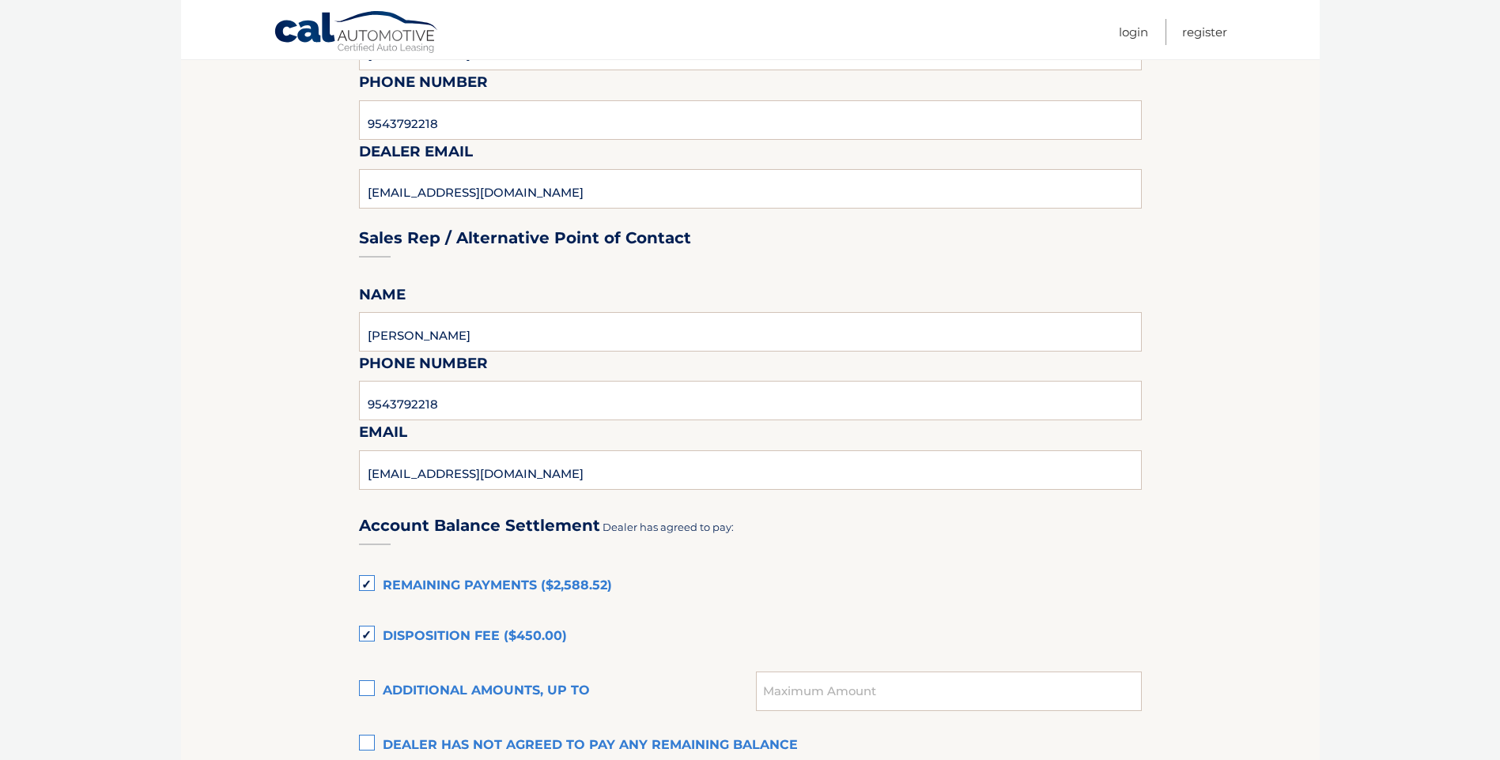
scroll to position [870, 0]
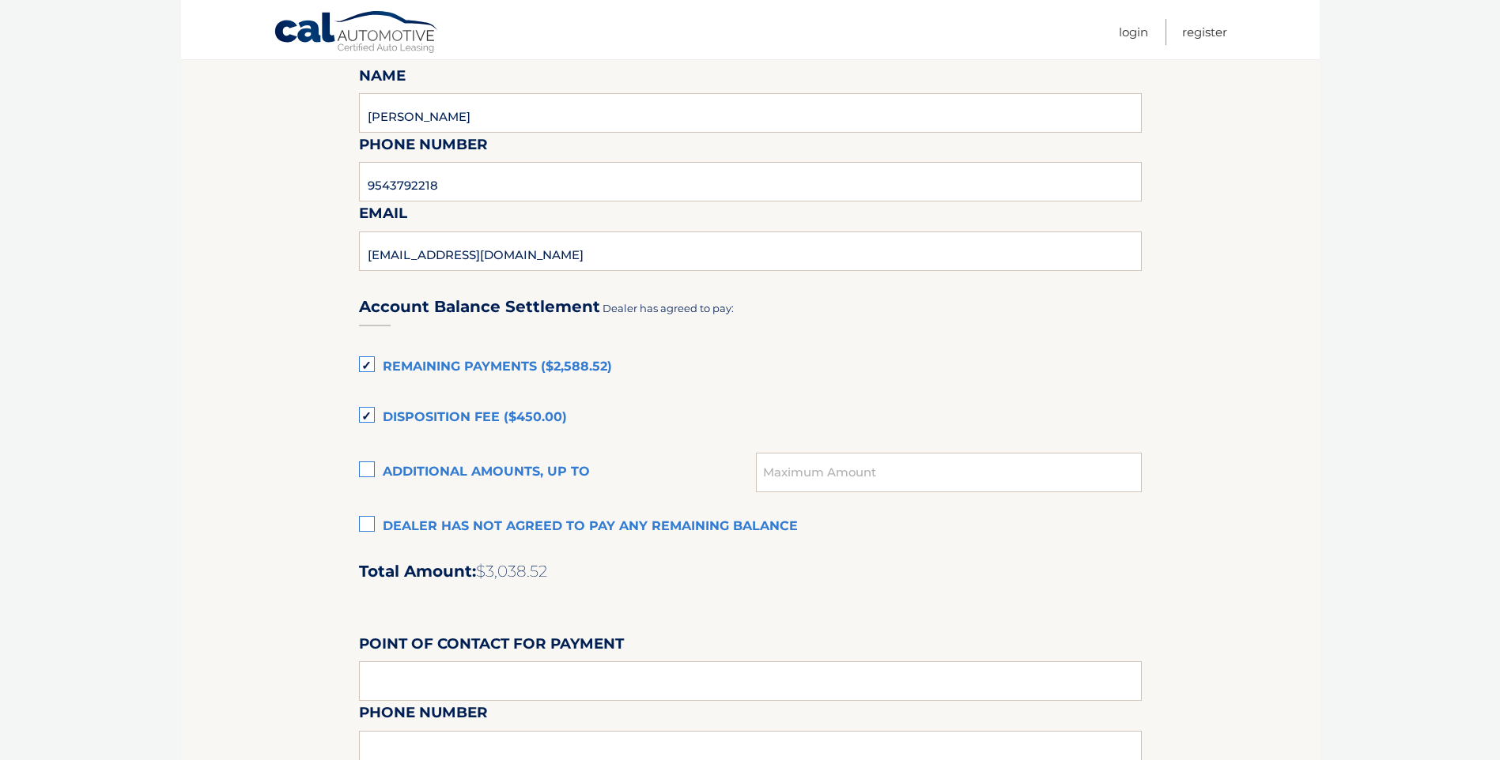
click at [371, 363] on label "Remaining Payments ($2,588.52)" at bounding box center [750, 368] width 783 height 32
click at [0, 0] on input "Remaining Payments ($2,588.52)" at bounding box center [0, 0] width 0 height 0
click at [370, 408] on label "Disposition Fee ($450.00)" at bounding box center [750, 418] width 783 height 32
click at [0, 0] on input "Disposition Fee ($450.00)" at bounding box center [0, 0] width 0 height 0
click at [373, 526] on label "Dealer has not agreed to pay any remaining balance" at bounding box center [750, 527] width 783 height 32
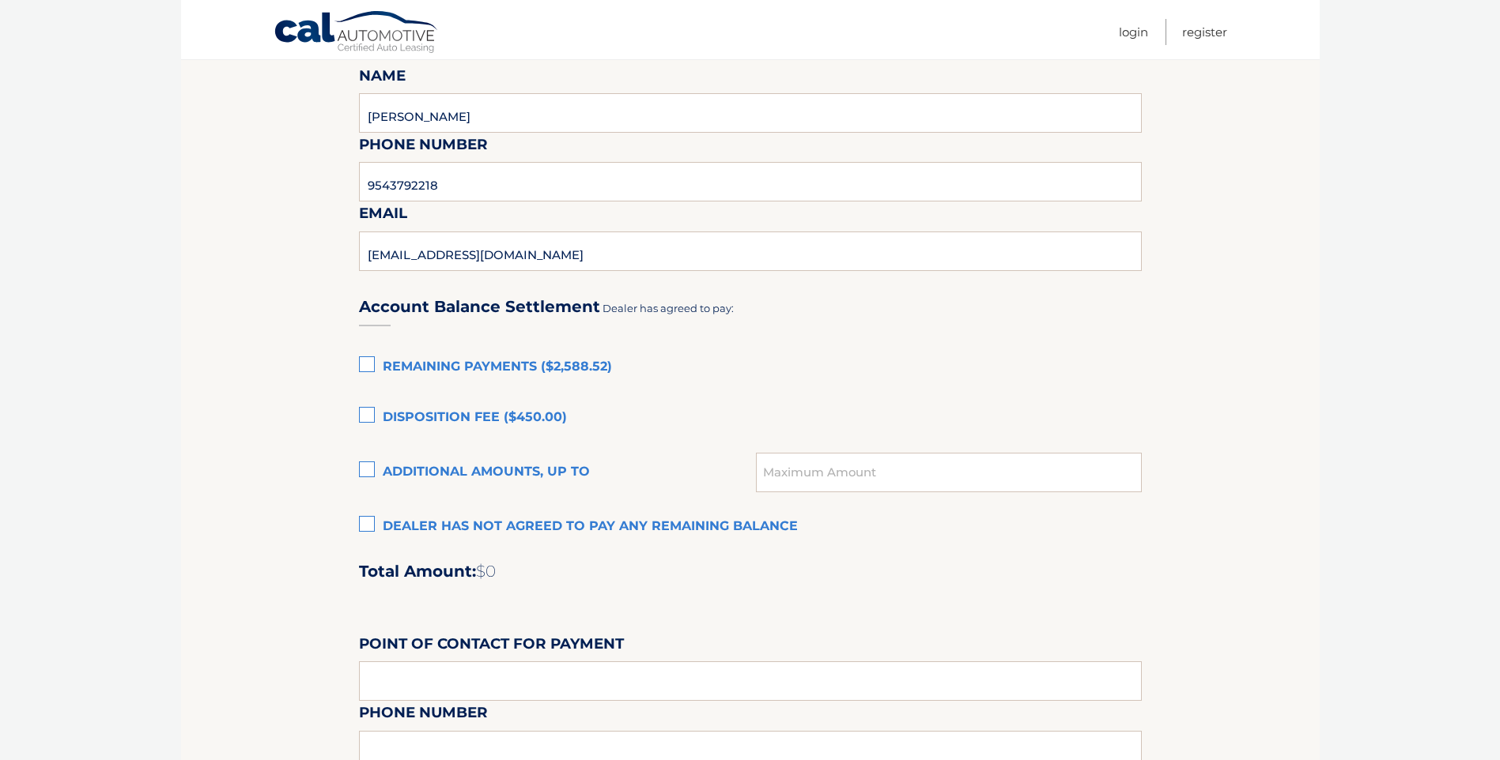
click at [0, 0] on input "Dealer has not agreed to pay any remaining balance" at bounding box center [0, 0] width 0 height 0
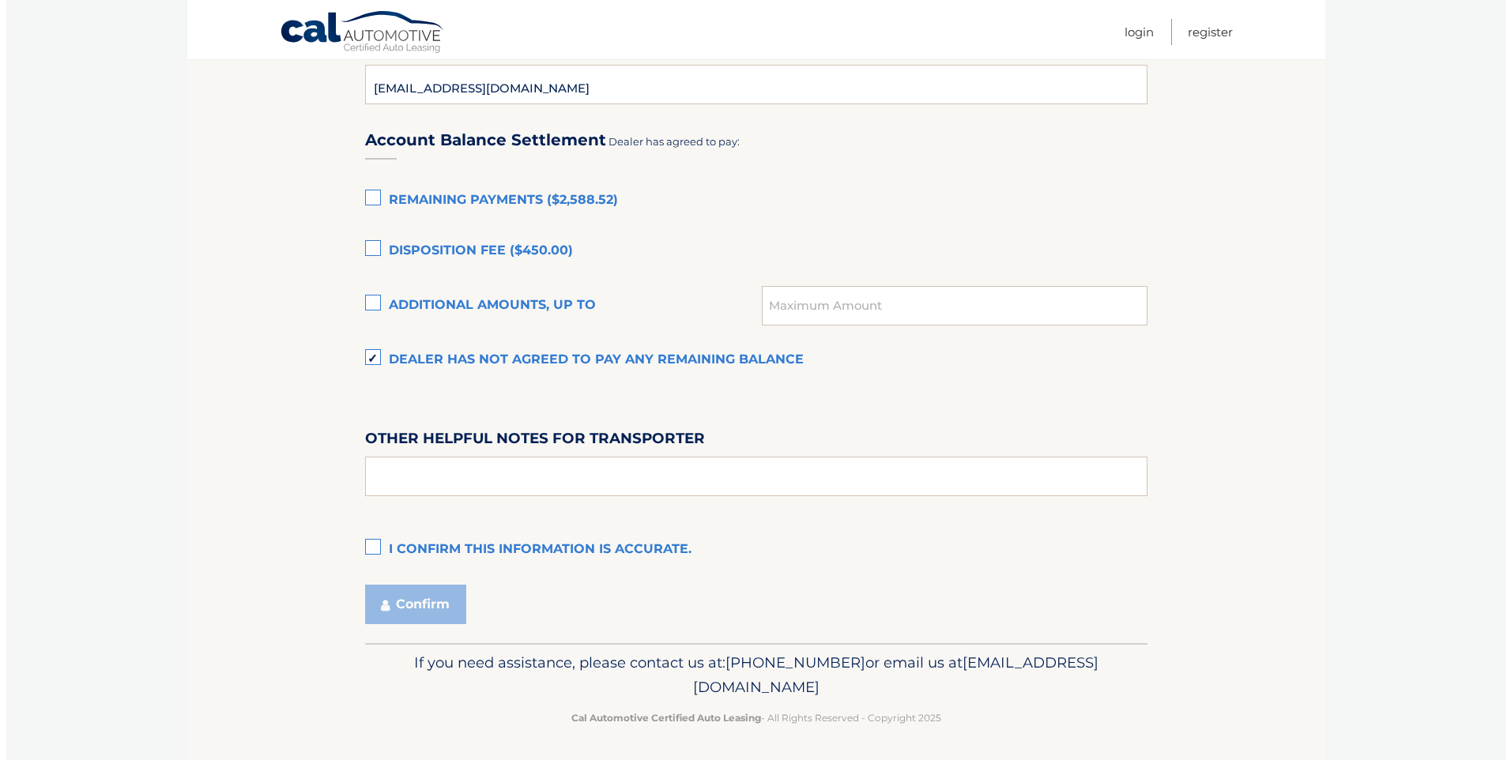
scroll to position [1040, 0]
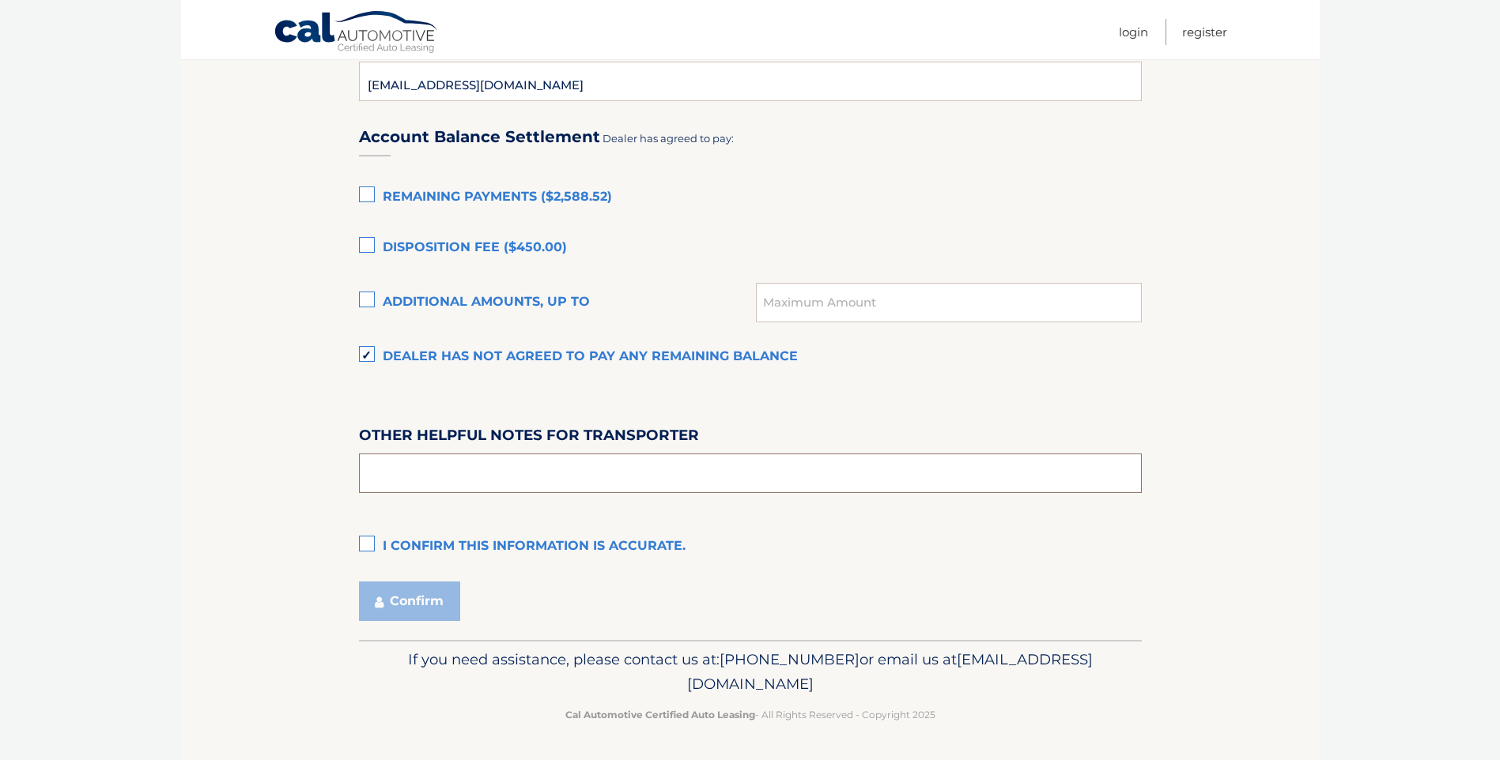
drag, startPoint x: 437, startPoint y: 465, endPoint x: 429, endPoint y: 470, distance: 9.6
click at [432, 469] on input "text" at bounding box center [750, 474] width 783 height 40
drag, startPoint x: 371, startPoint y: 549, endPoint x: 386, endPoint y: 560, distance: 18.7
click at [370, 549] on label "I confirm this information is accurate." at bounding box center [750, 547] width 783 height 32
click at [0, 0] on input "I confirm this information is accurate." at bounding box center [0, 0] width 0 height 0
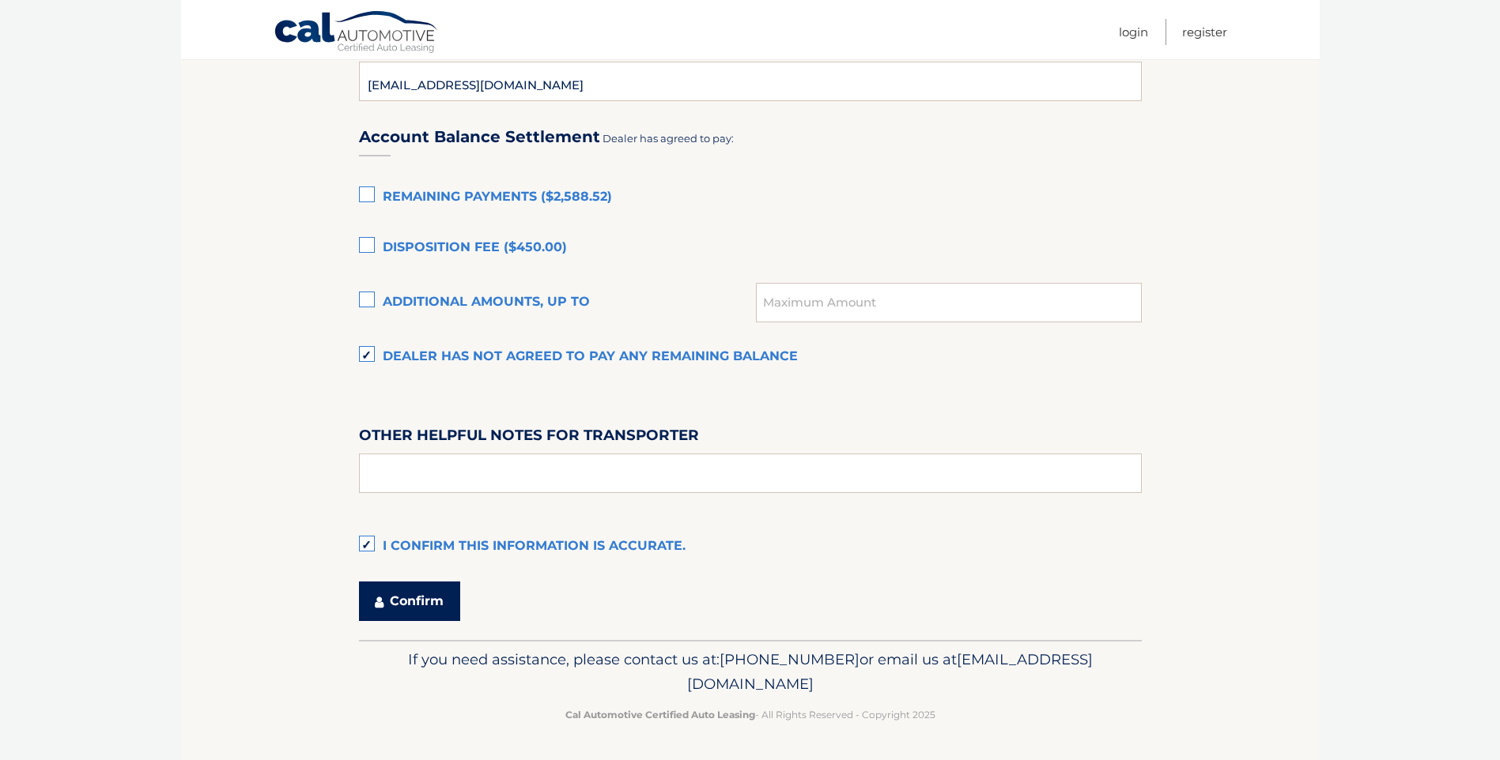
click at [405, 603] on button "Confirm" at bounding box center [409, 602] width 101 height 40
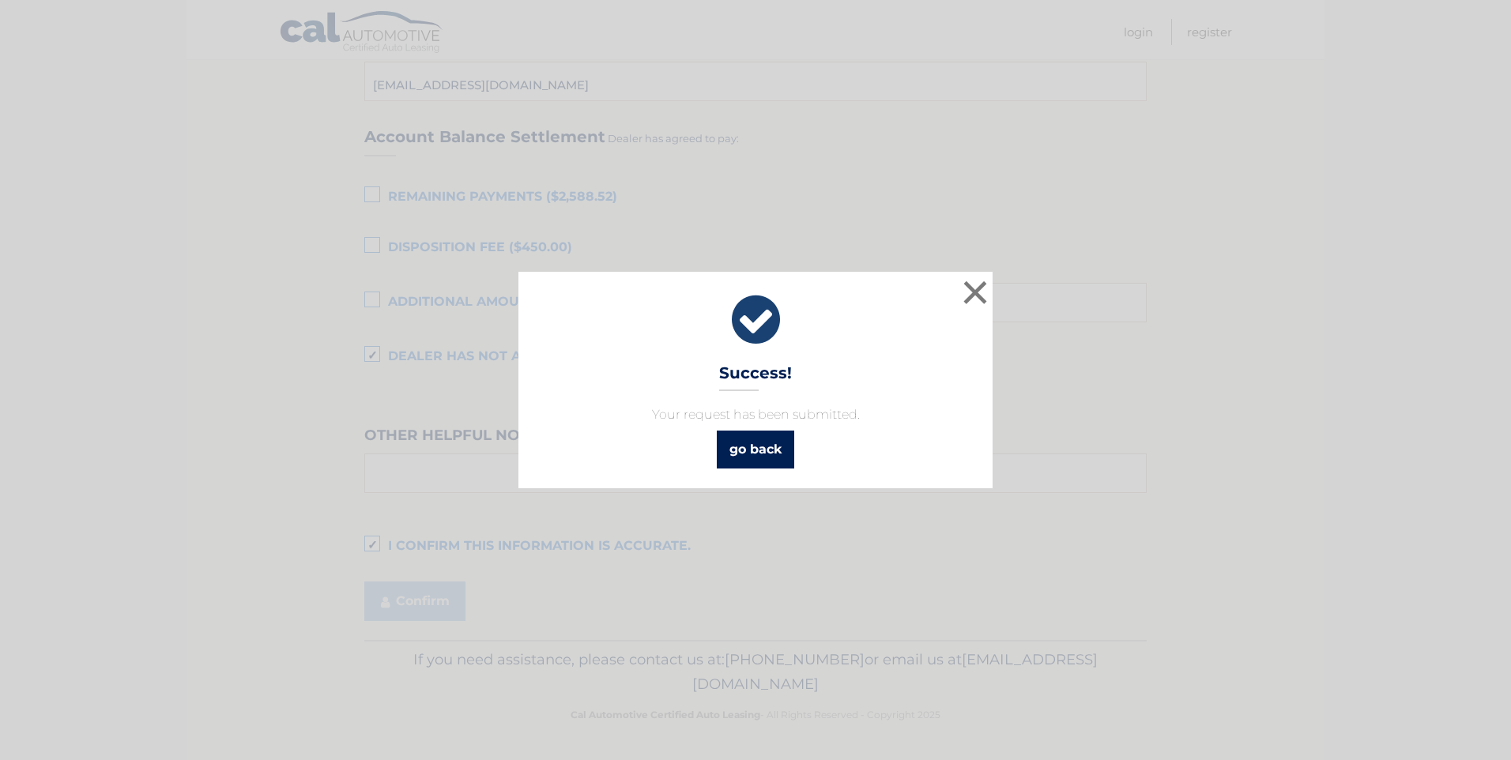
click at [774, 451] on link "go back" at bounding box center [755, 450] width 77 height 38
